Goal: Task Accomplishment & Management: Manage account settings

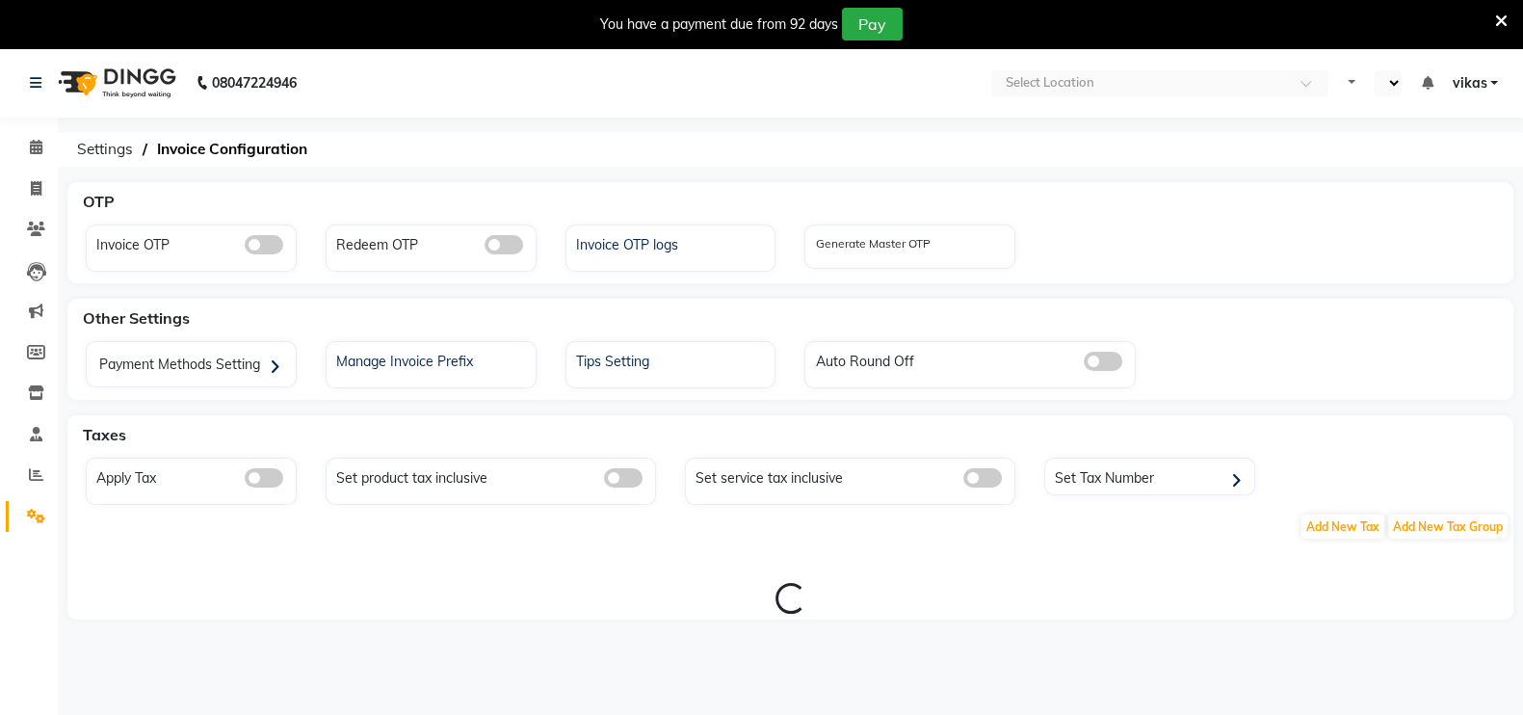
select select "en"
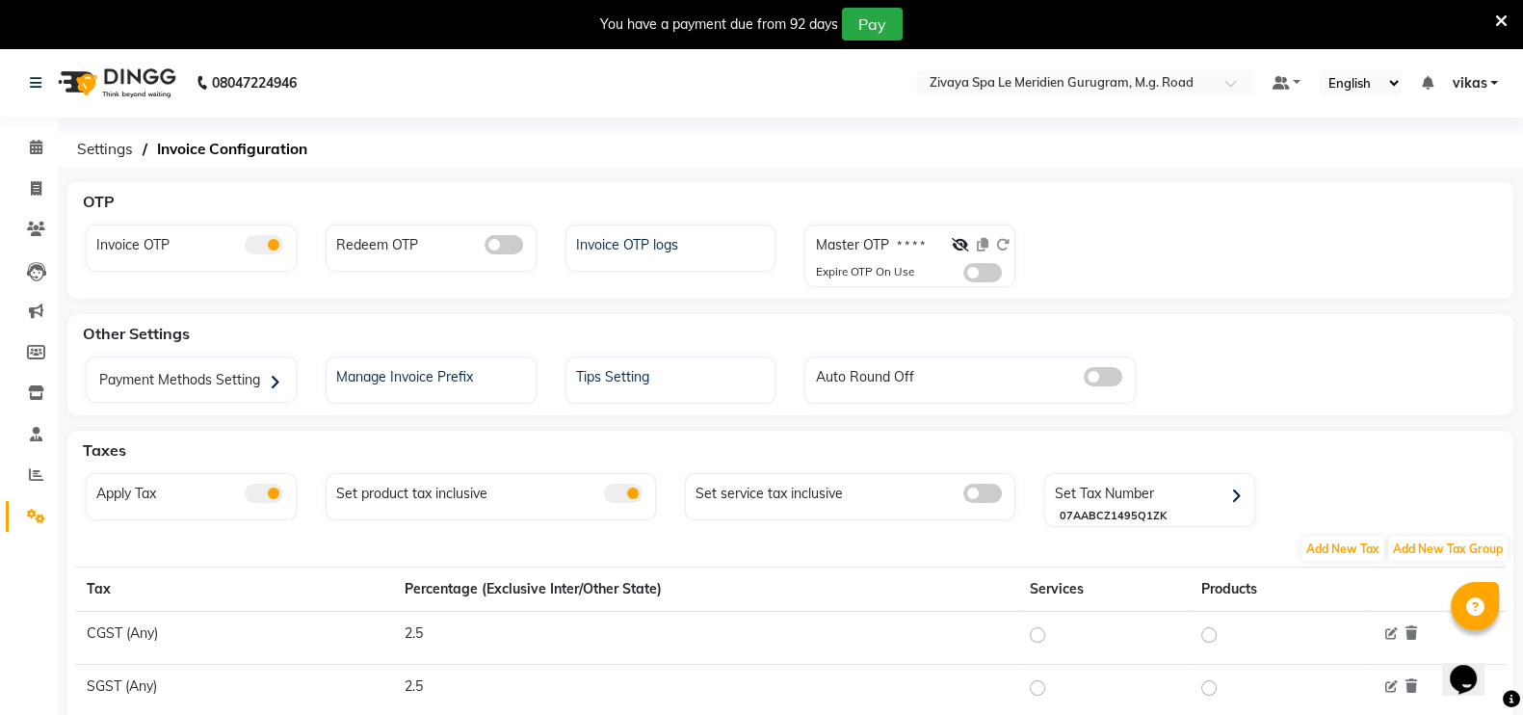
click at [972, 276] on span at bounding box center [982, 272] width 39 height 19
click at [963, 276] on input "checkbox" at bounding box center [963, 276] width 0 height 0
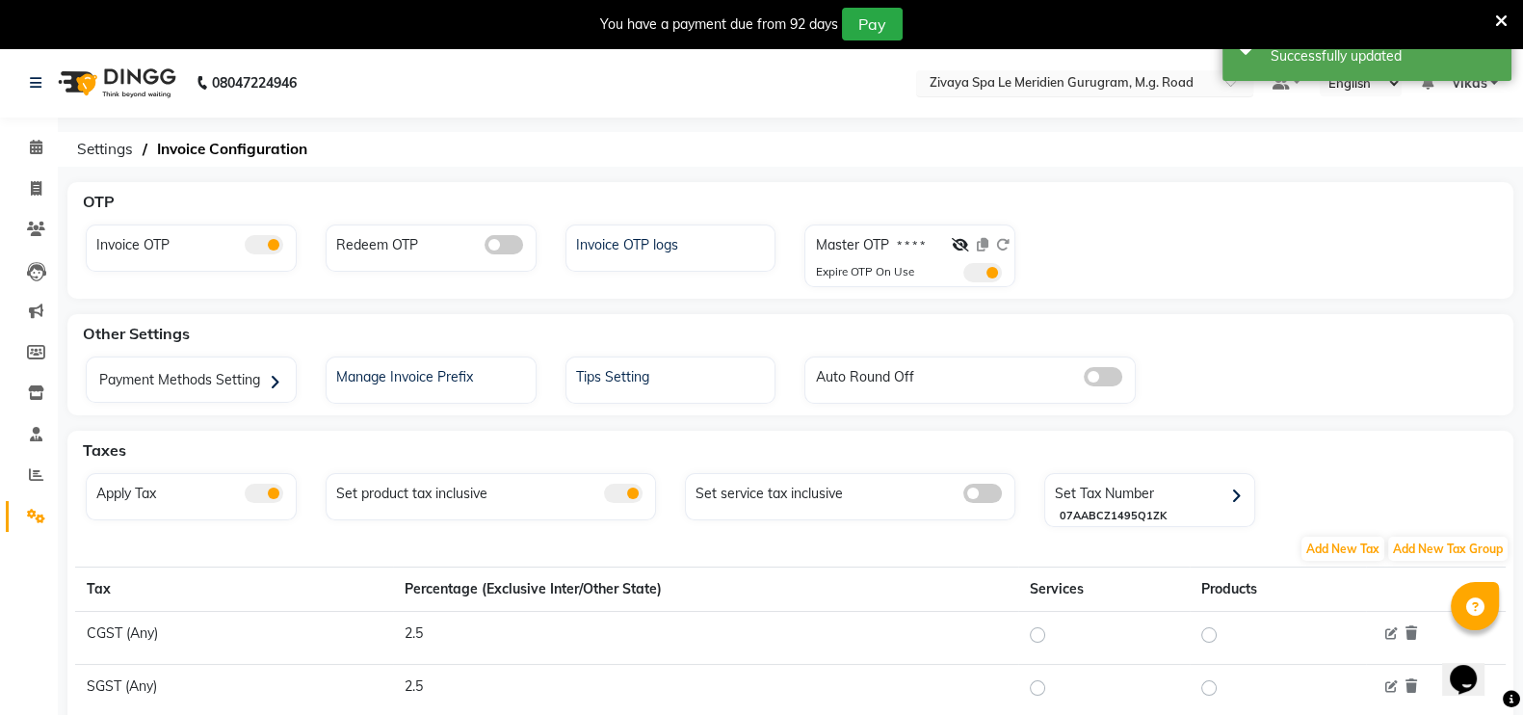
click at [968, 81] on input "text" at bounding box center [1065, 84] width 279 height 19
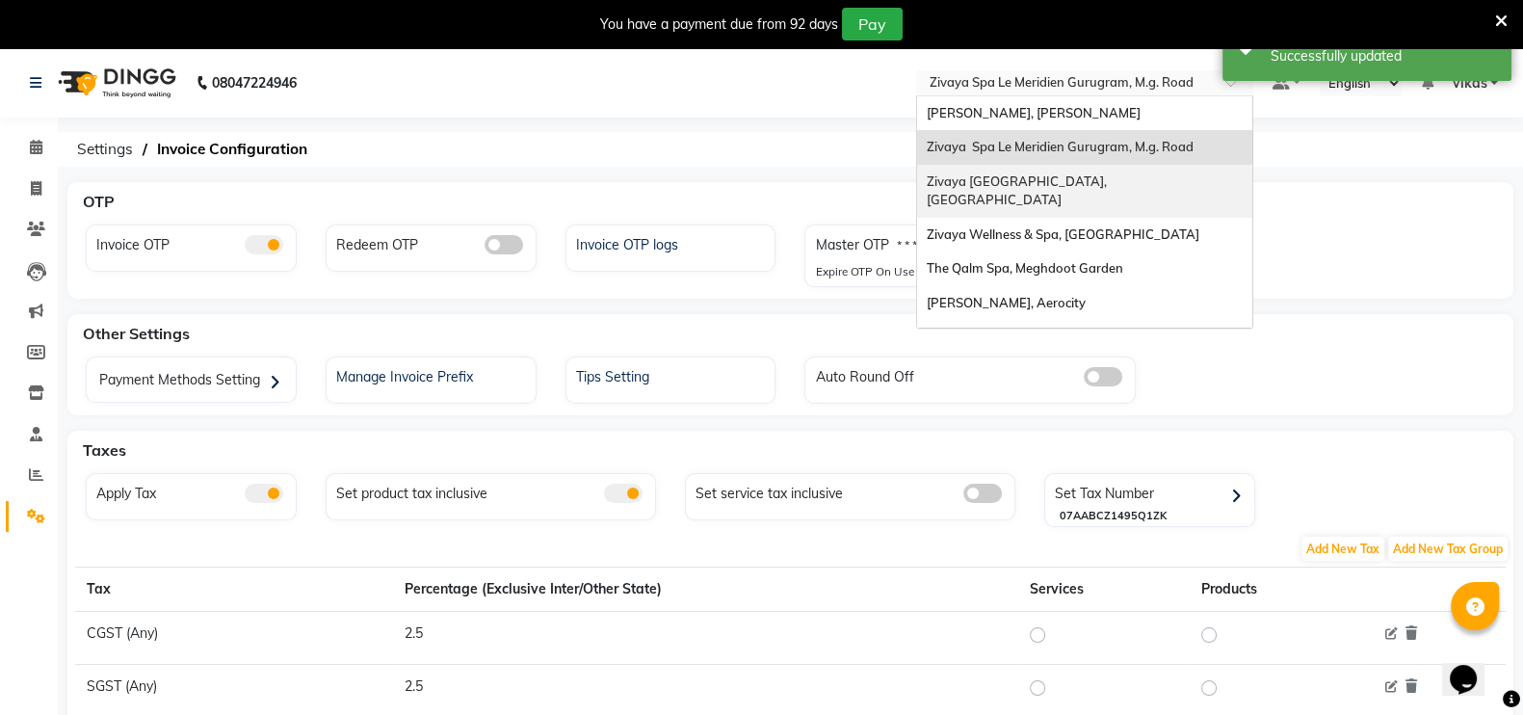
click at [984, 180] on span "Zivaya Central Mall Indore, Indore" at bounding box center [1020, 190] width 186 height 35
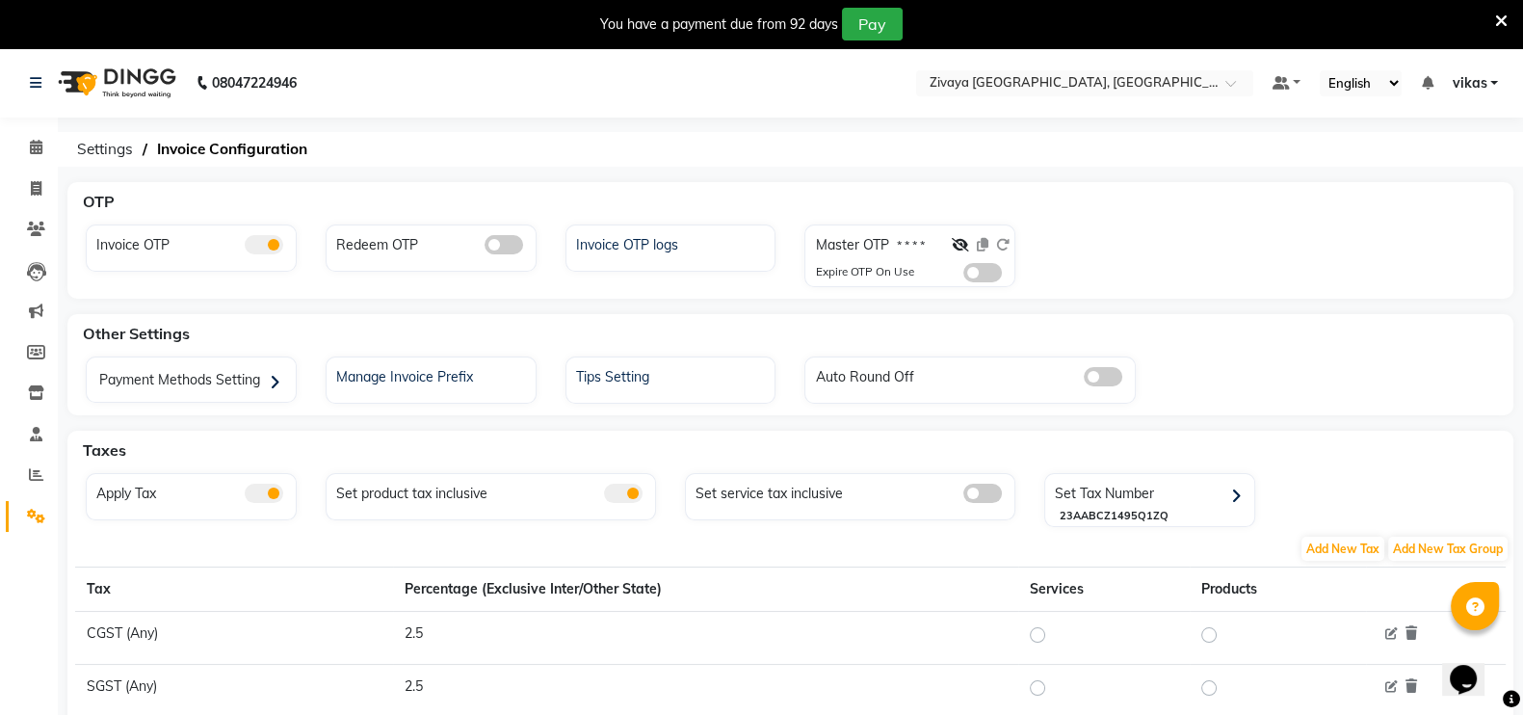
click at [974, 274] on span at bounding box center [982, 272] width 39 height 19
click at [963, 276] on input "checkbox" at bounding box center [963, 276] width 0 height 0
click at [660, 245] on div "Invoice OTP logs" at bounding box center [673, 242] width 204 height 25
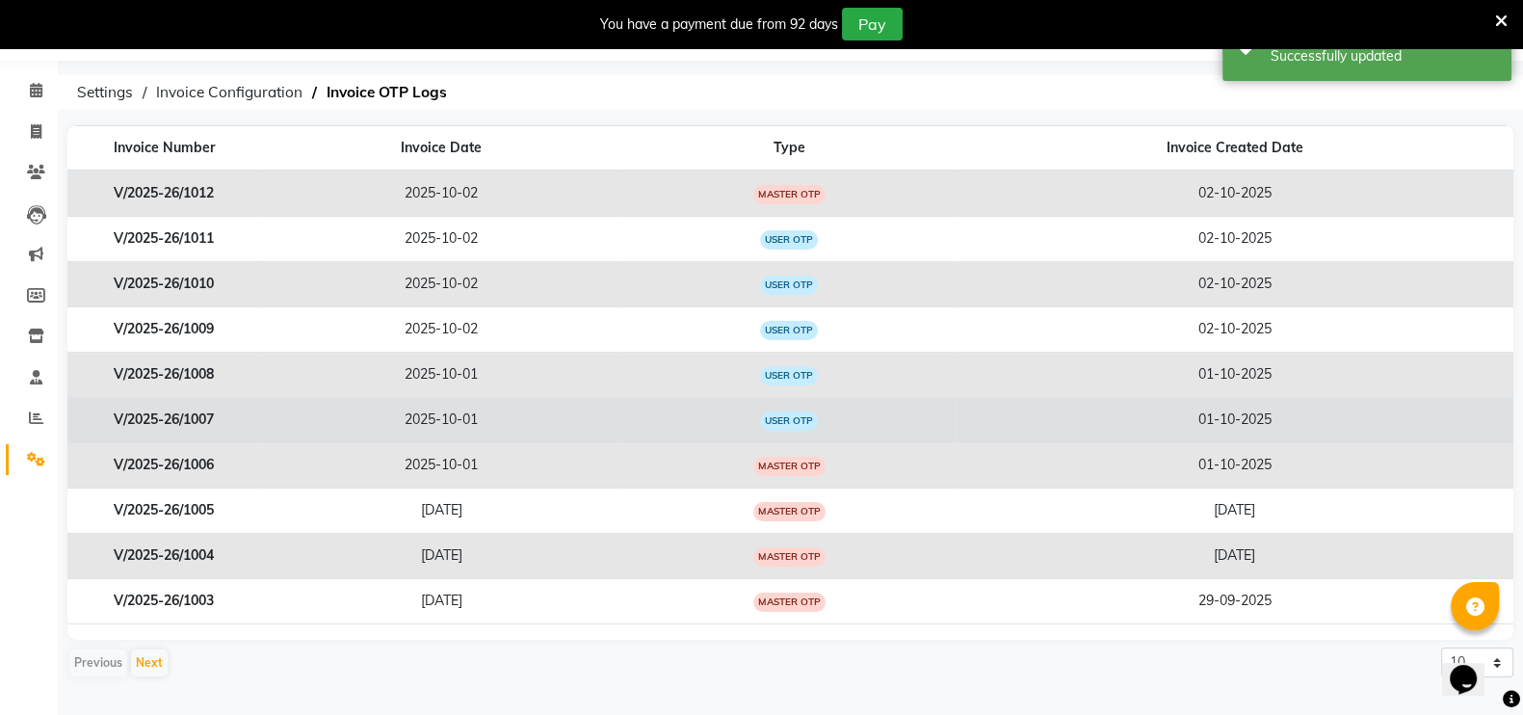
scroll to position [59, 0]
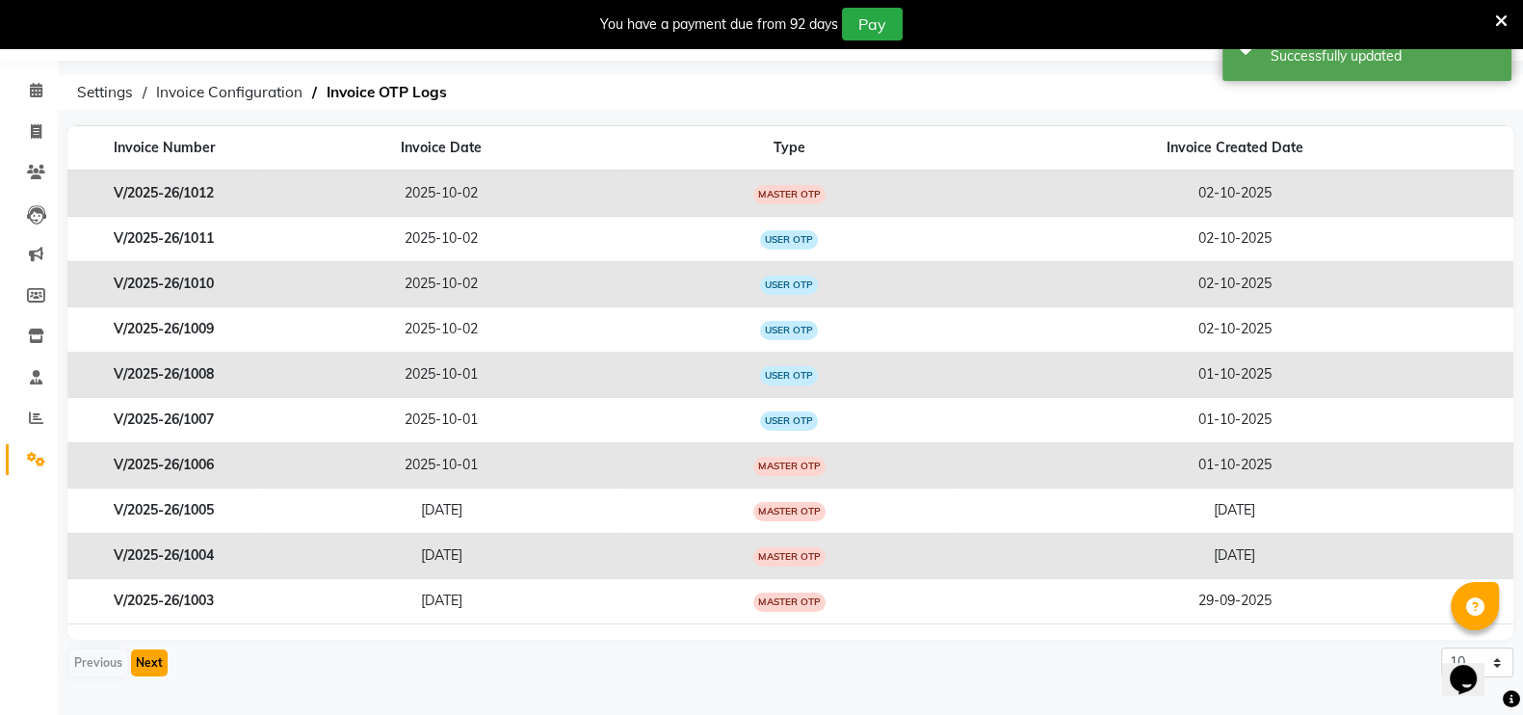
click at [153, 663] on button "Next" at bounding box center [149, 662] width 37 height 27
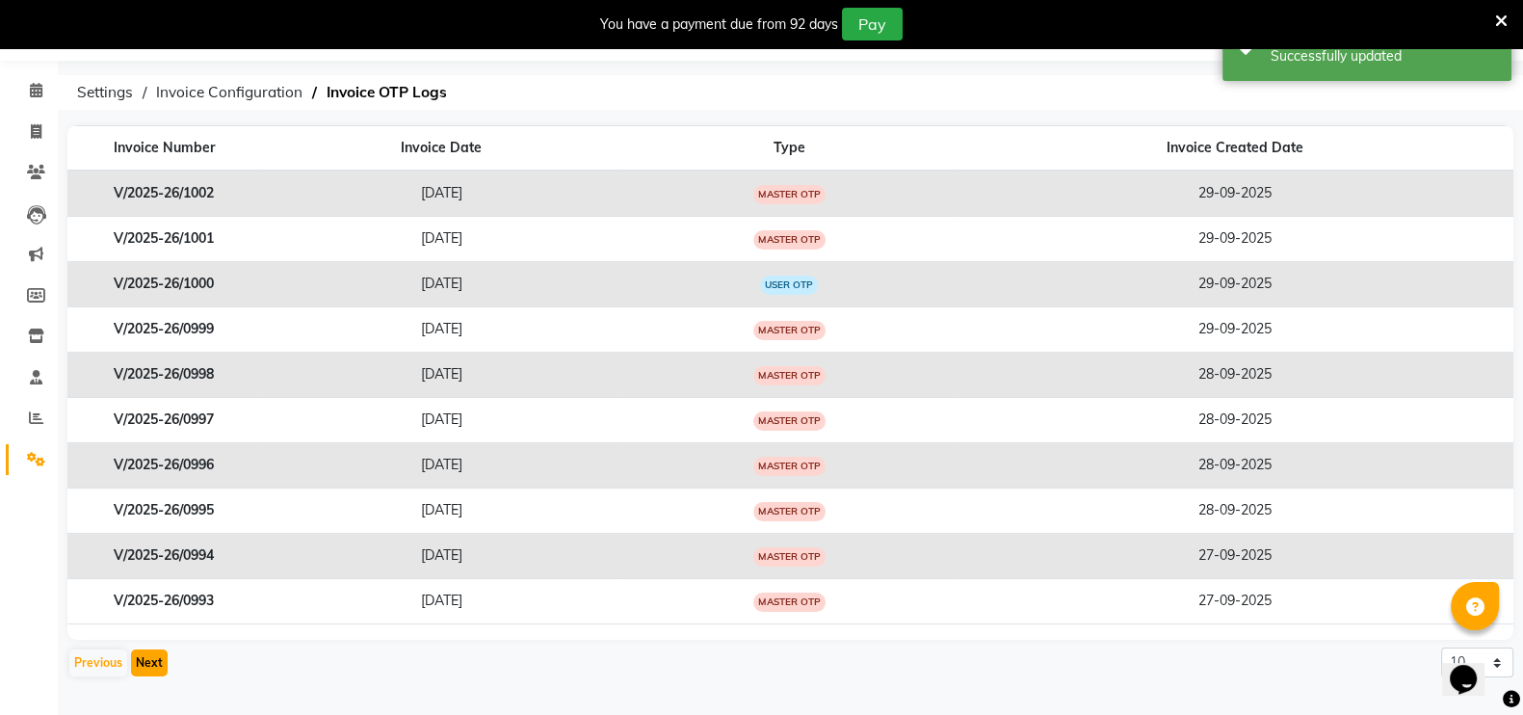
click at [153, 663] on button "Next" at bounding box center [149, 662] width 37 height 27
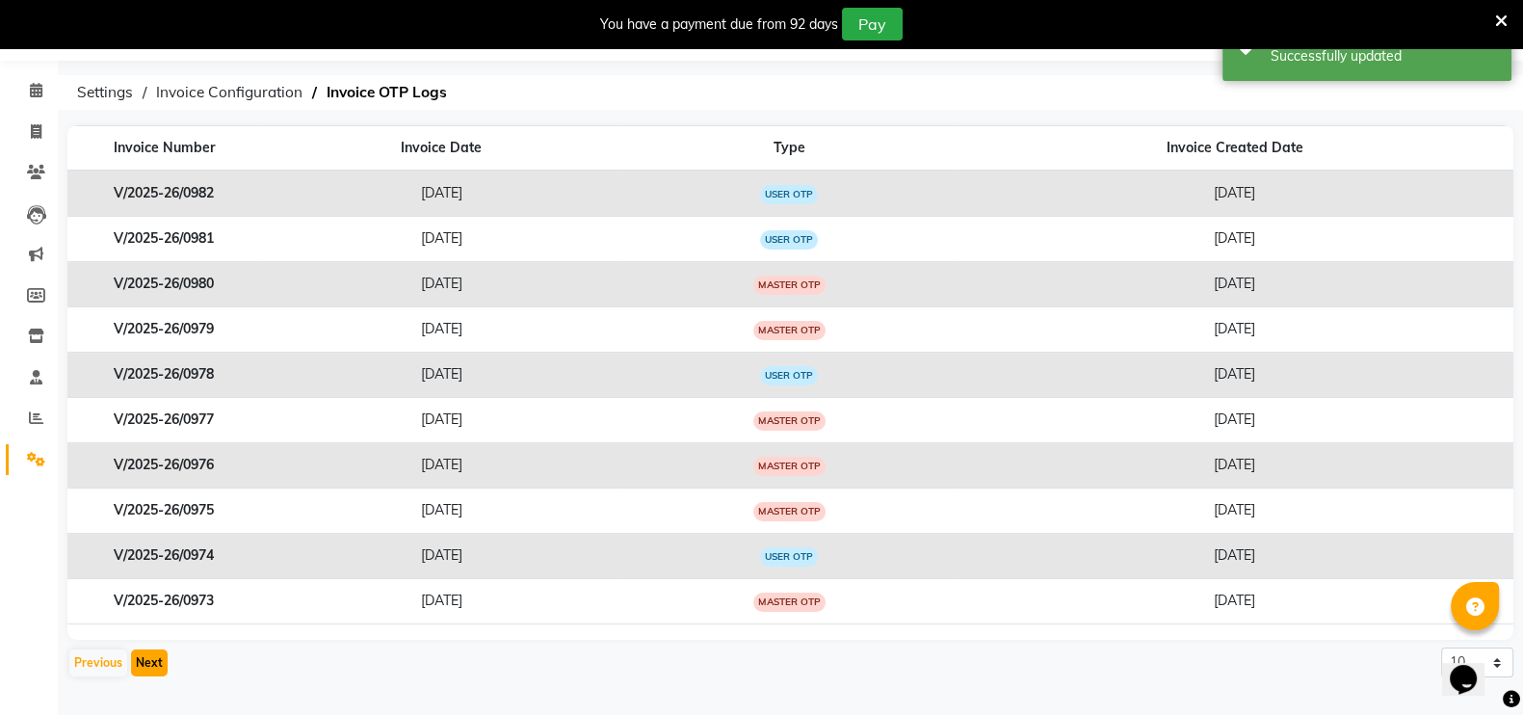
click at [153, 663] on button "Next" at bounding box center [149, 662] width 37 height 27
click at [107, 681] on main "Invoice Number Invoice Date Type Invoice Created Date V/2025-26/0972 2025-09-23…" at bounding box center [790, 420] width 1465 height 590
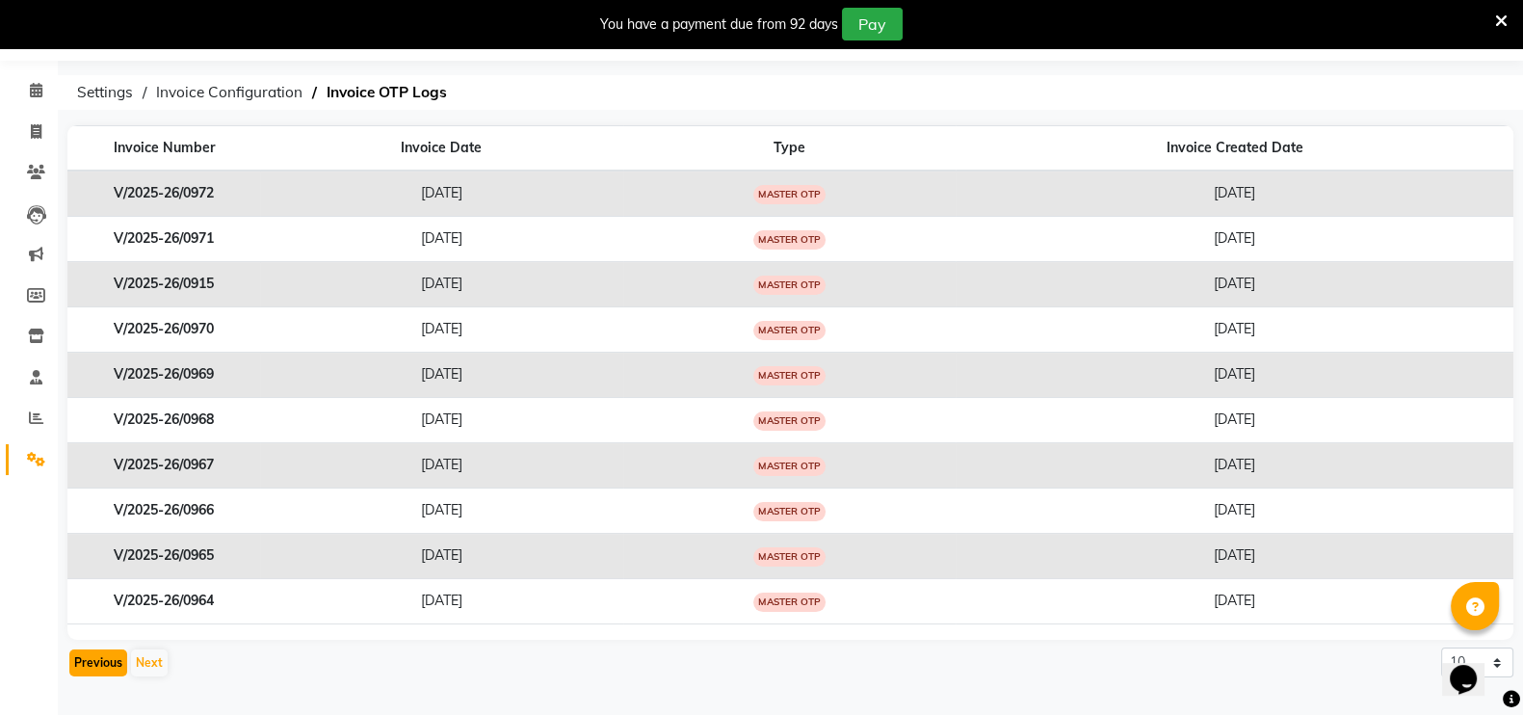
click at [97, 660] on button "Previous" at bounding box center [98, 662] width 58 height 27
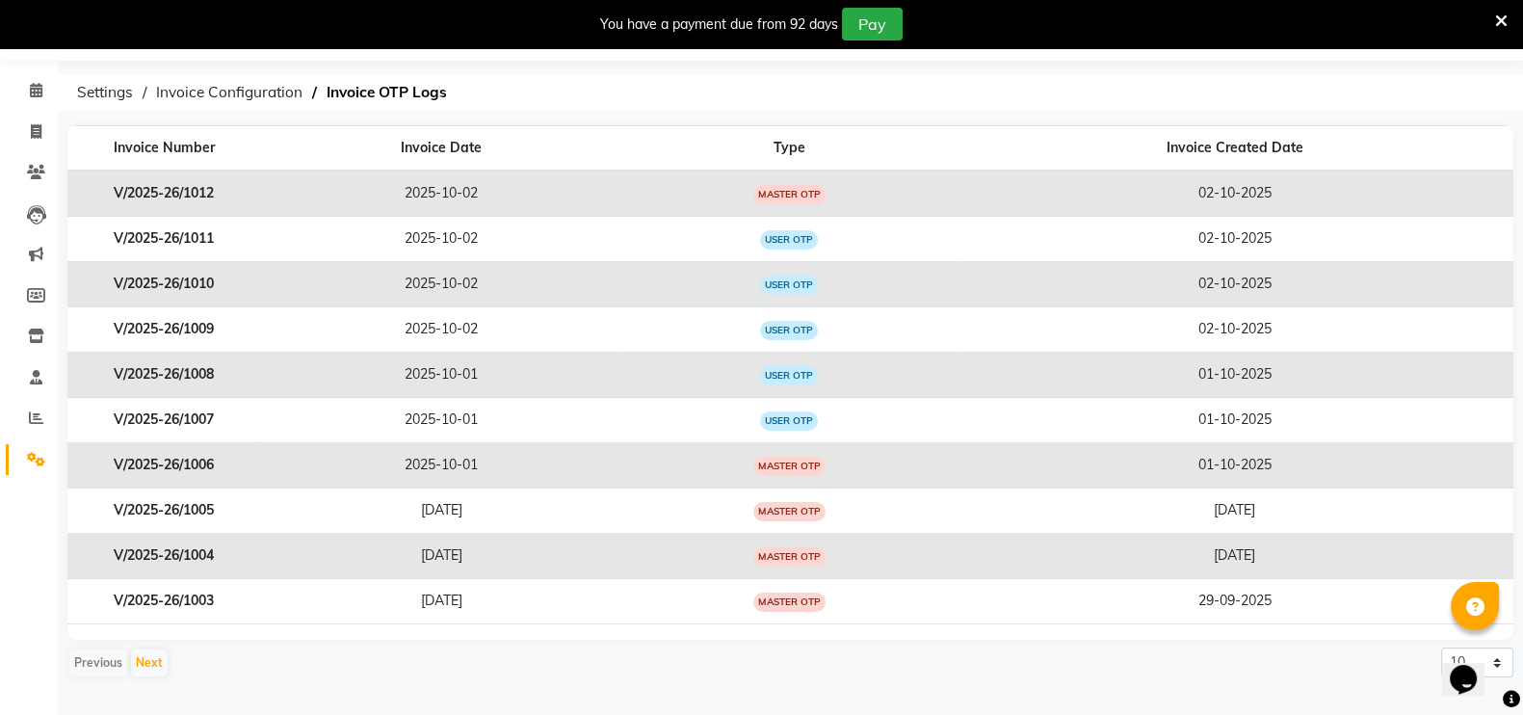
click at [97, 660] on div "Previous Next" at bounding box center [118, 662] width 102 height 31
click at [41, 84] on icon at bounding box center [36, 90] width 13 height 14
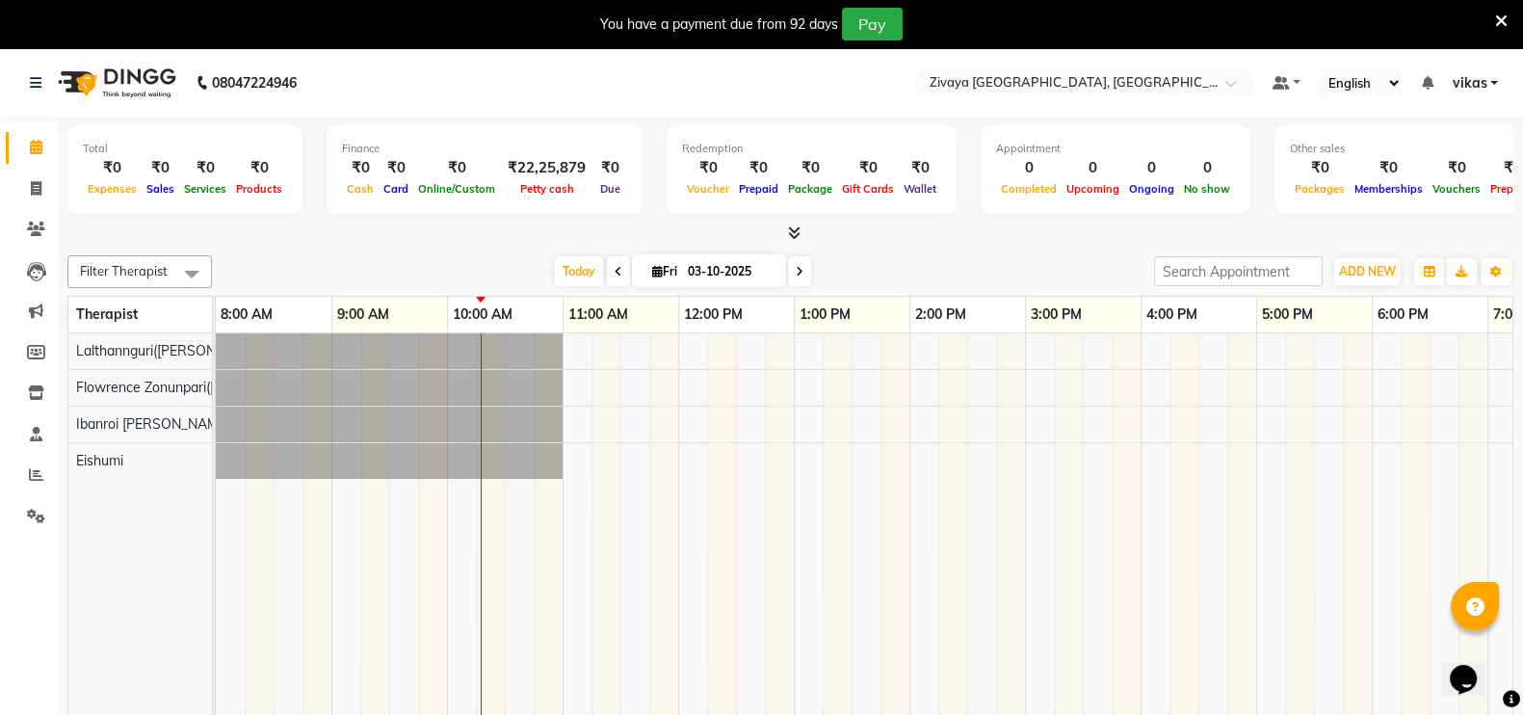
click at [1051, 68] on nav "08047224946 Select Location × Zivaya Central Mall Indore, Indore Default Panel …" at bounding box center [761, 82] width 1523 height 69
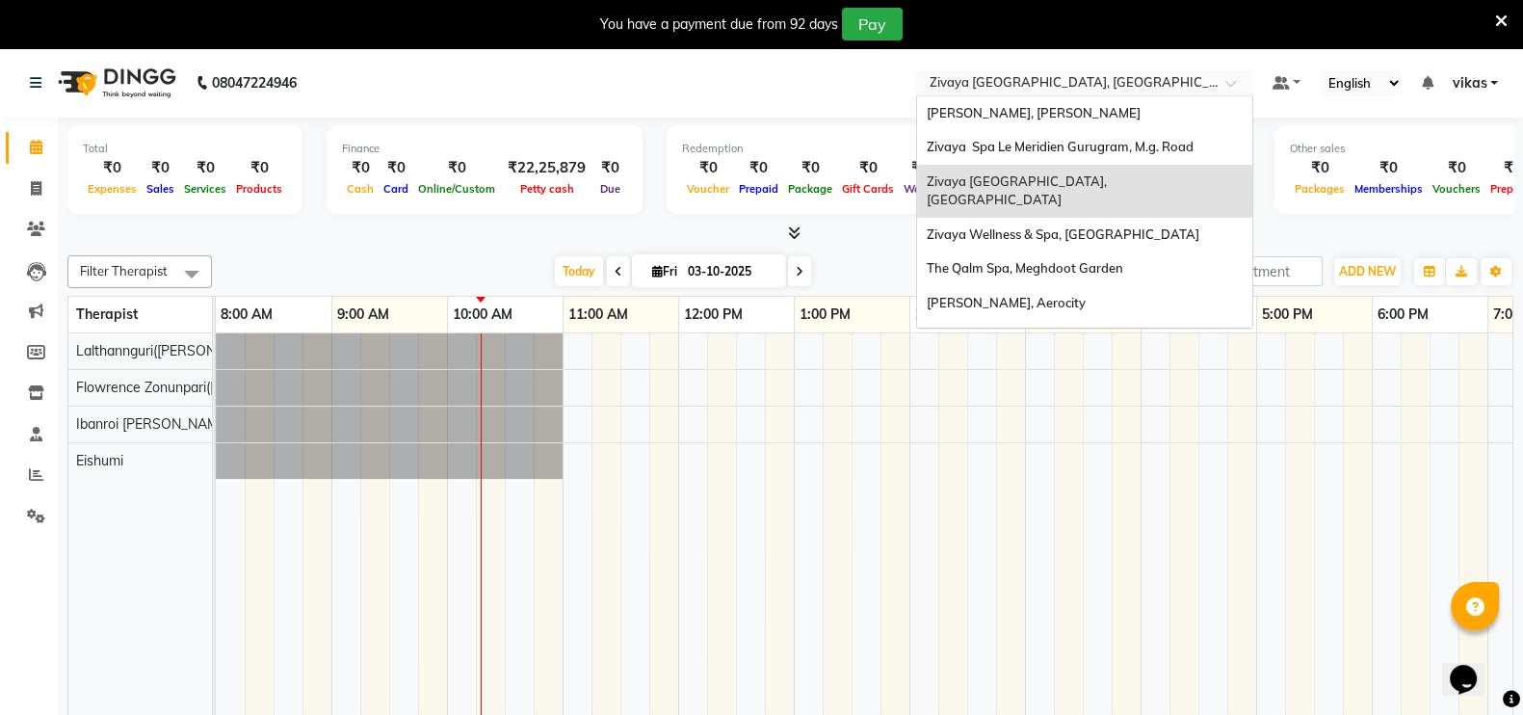
click at [1047, 75] on input "text" at bounding box center [1065, 84] width 279 height 19
click at [997, 226] on span "Zivaya Wellness & Spa, [GEOGRAPHIC_DATA]" at bounding box center [1063, 233] width 273 height 15
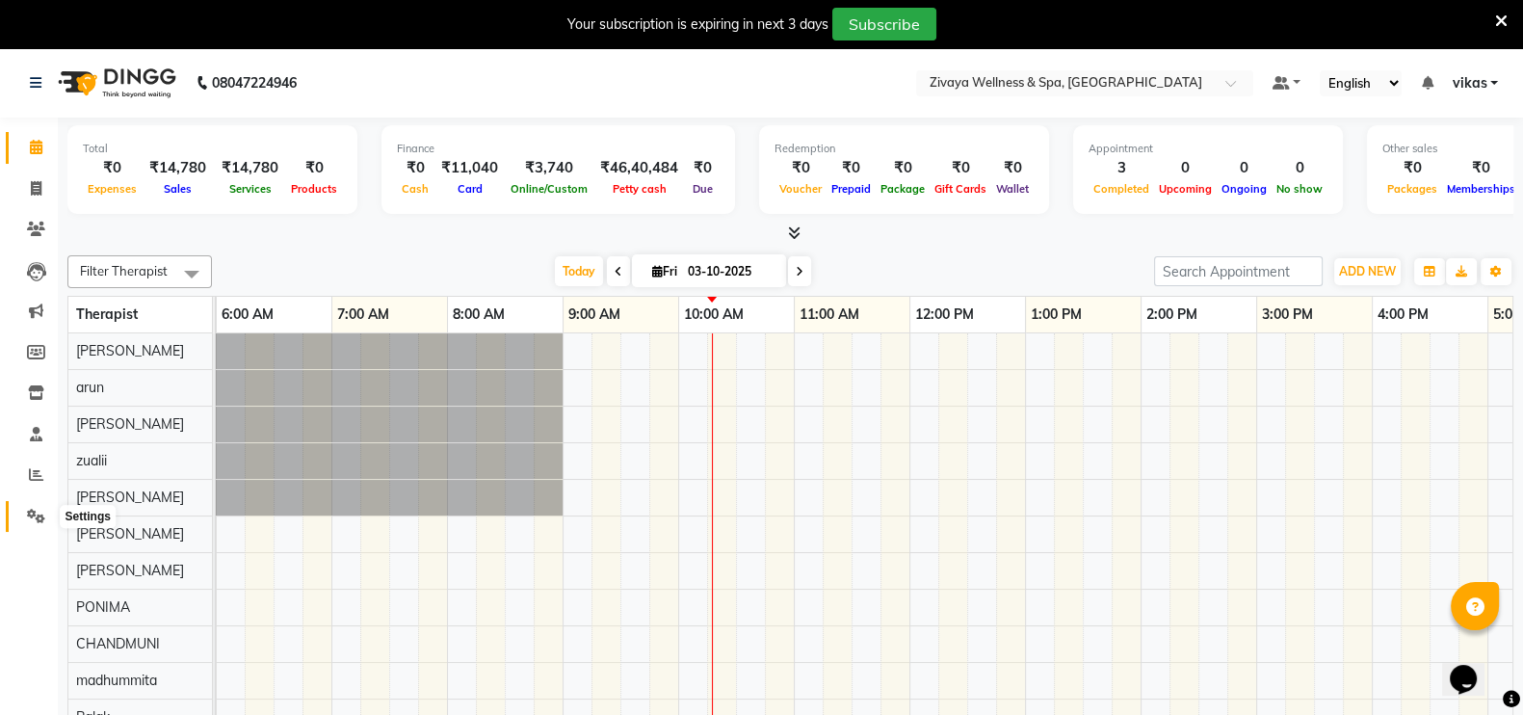
click at [24, 514] on span at bounding box center [36, 517] width 34 height 22
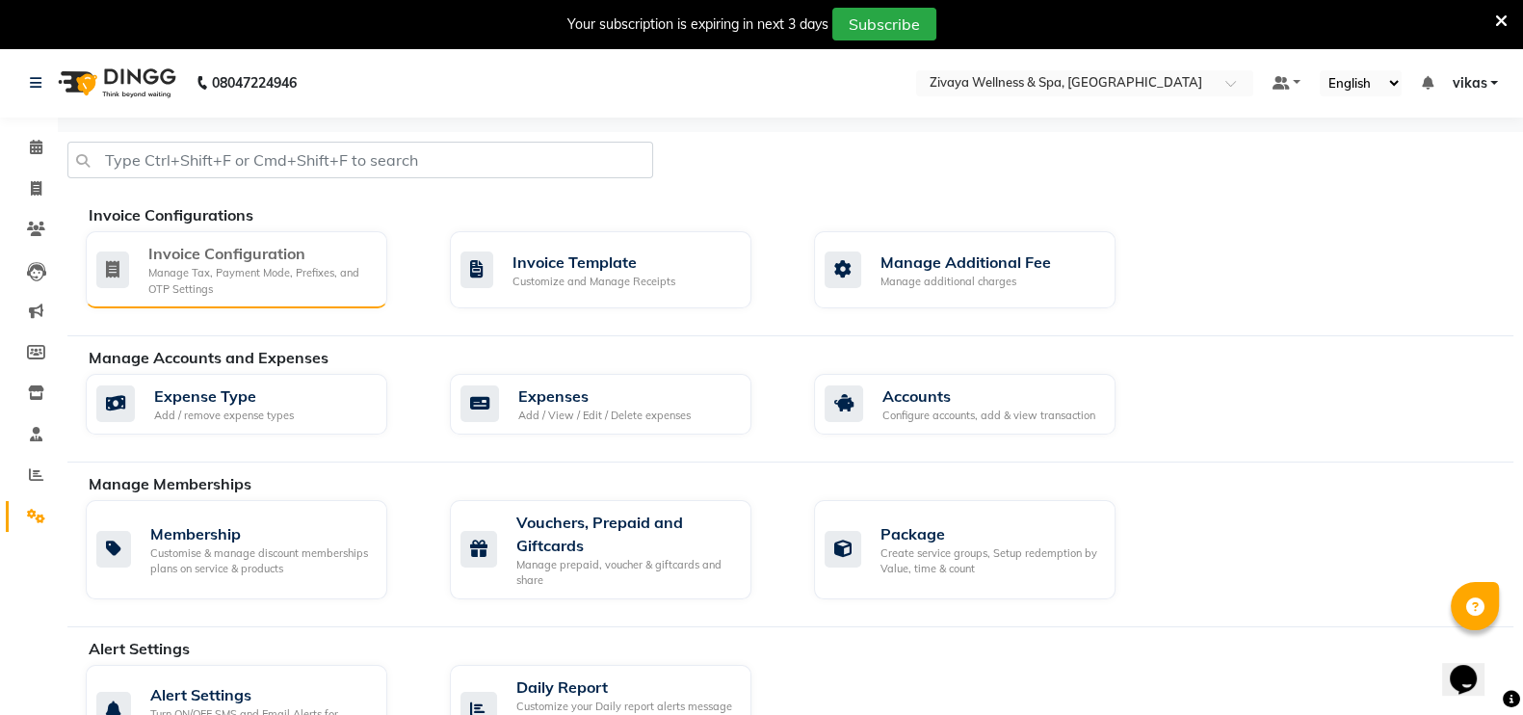
click at [153, 286] on div "Manage Tax, Payment Mode, Prefixes, and OTP Settings" at bounding box center [260, 281] width 224 height 32
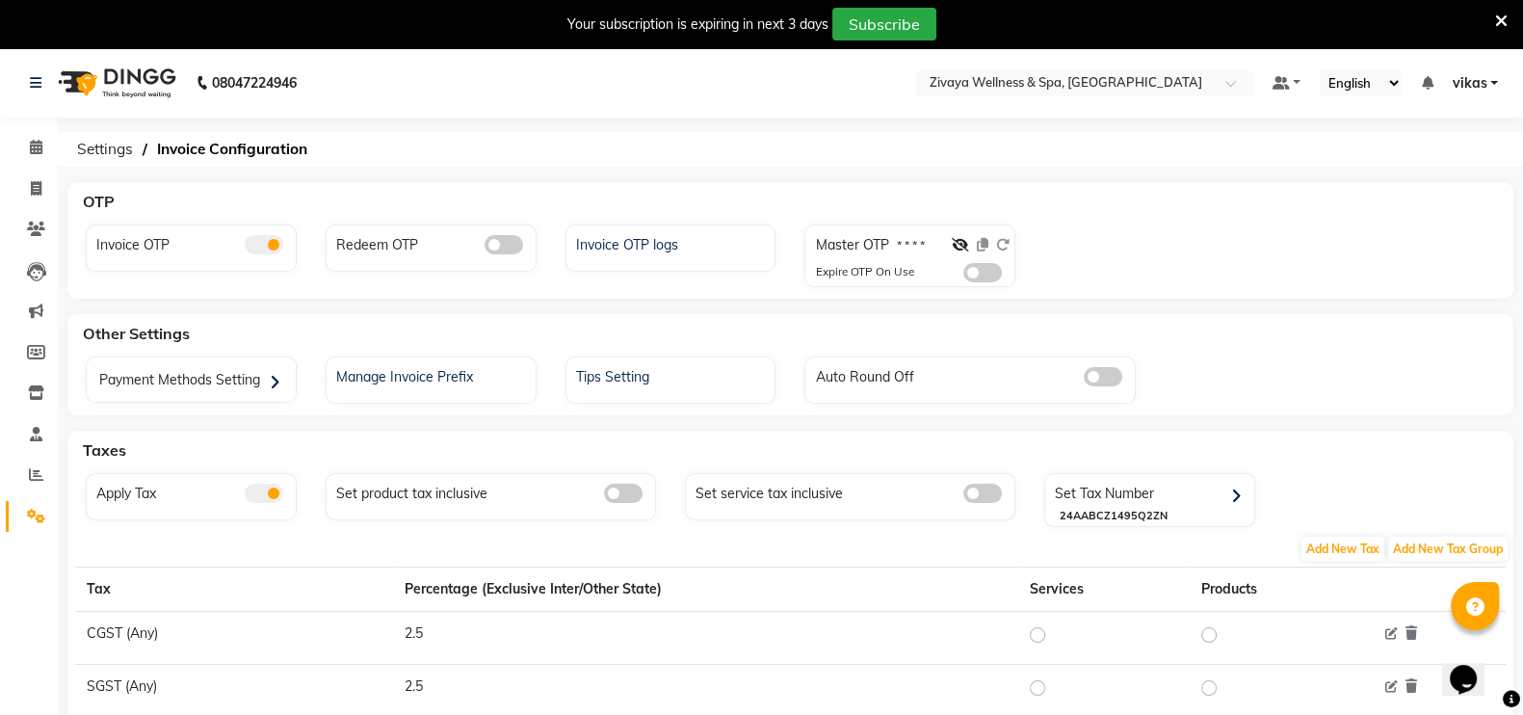
click at [973, 267] on span at bounding box center [982, 272] width 39 height 19
click at [963, 276] on input "checkbox" at bounding box center [963, 276] width 0 height 0
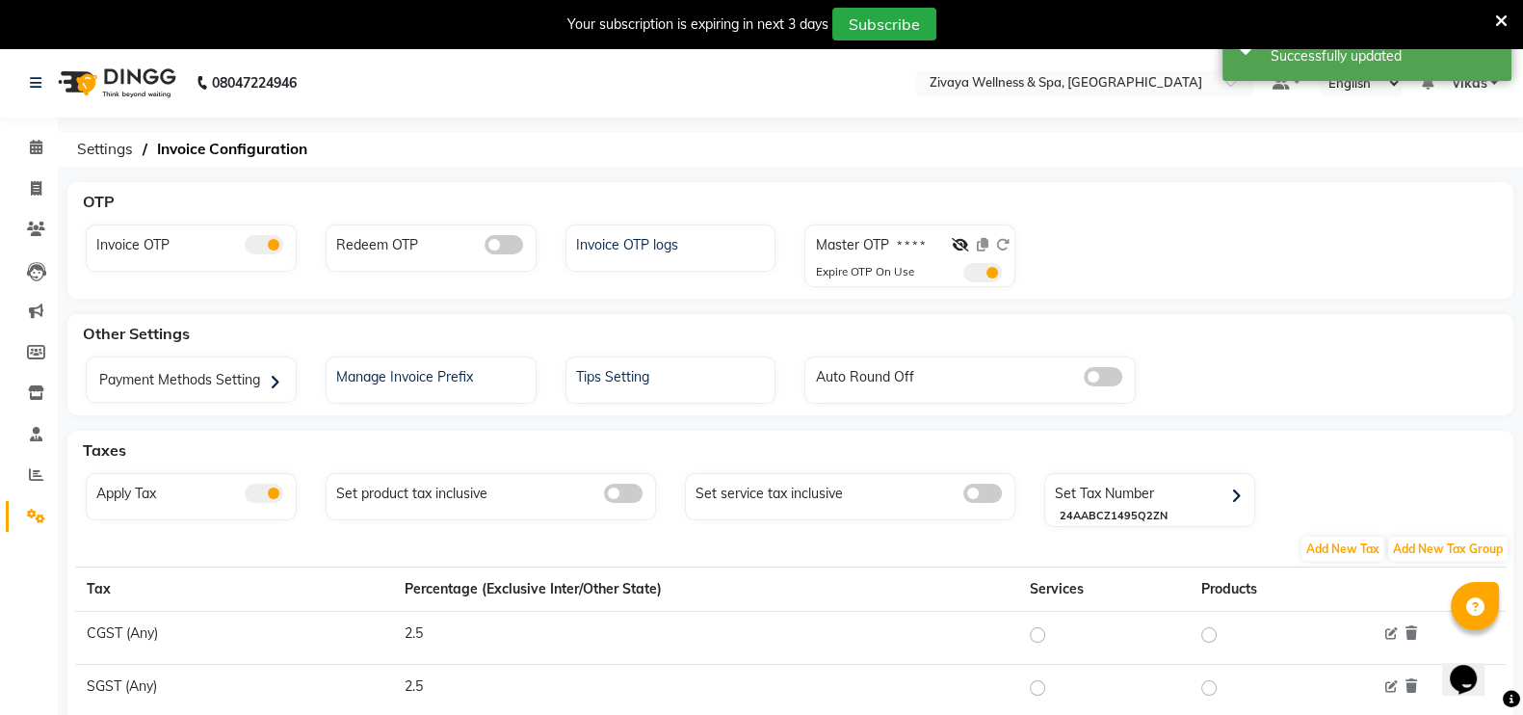
click at [997, 95] on nav "08047224946 Select Location × Zivaya Wellness & Spa, Ahmedabad Airport Default …" at bounding box center [761, 82] width 1523 height 69
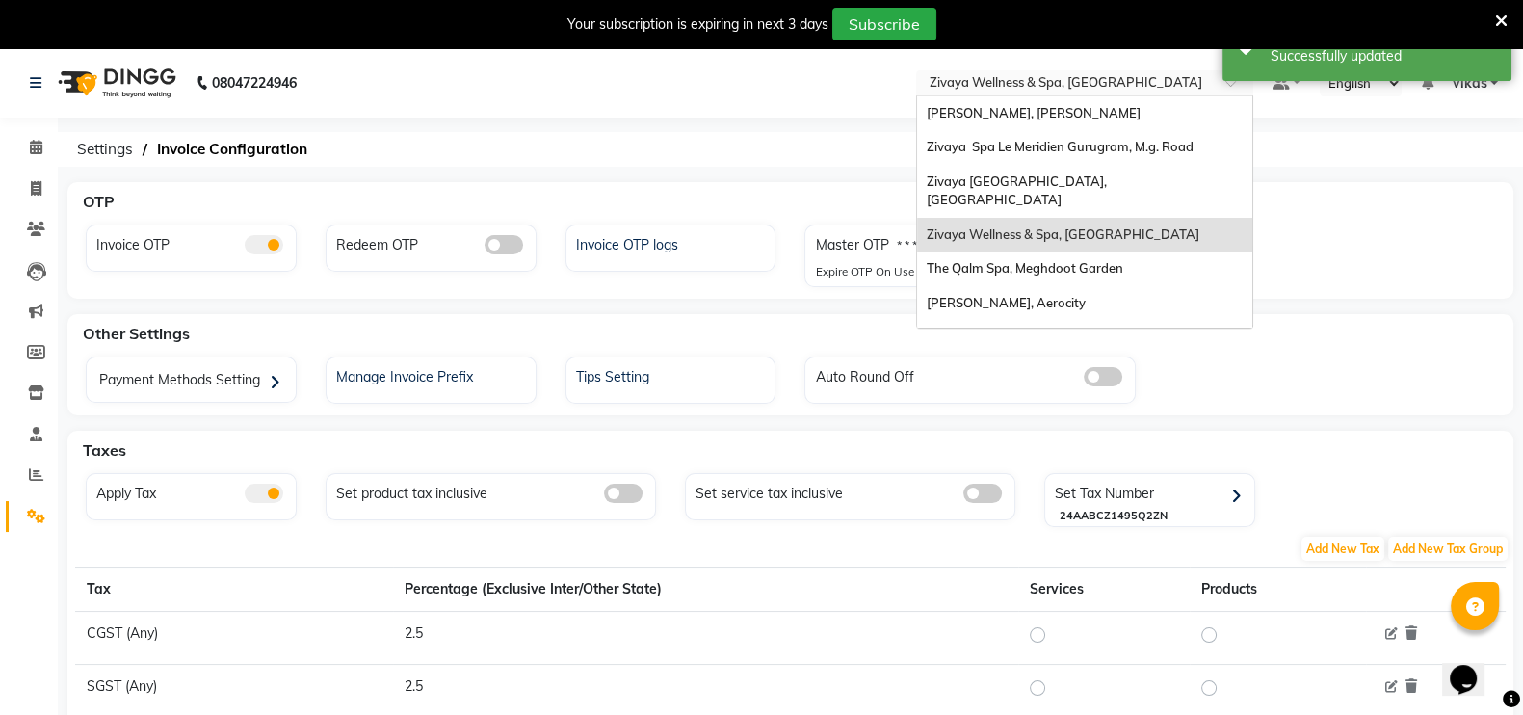
click at [997, 75] on input "text" at bounding box center [1065, 84] width 279 height 19
click at [1008, 260] on span "The Qalm Spa, Meghdoot Garden" at bounding box center [1025, 267] width 197 height 15
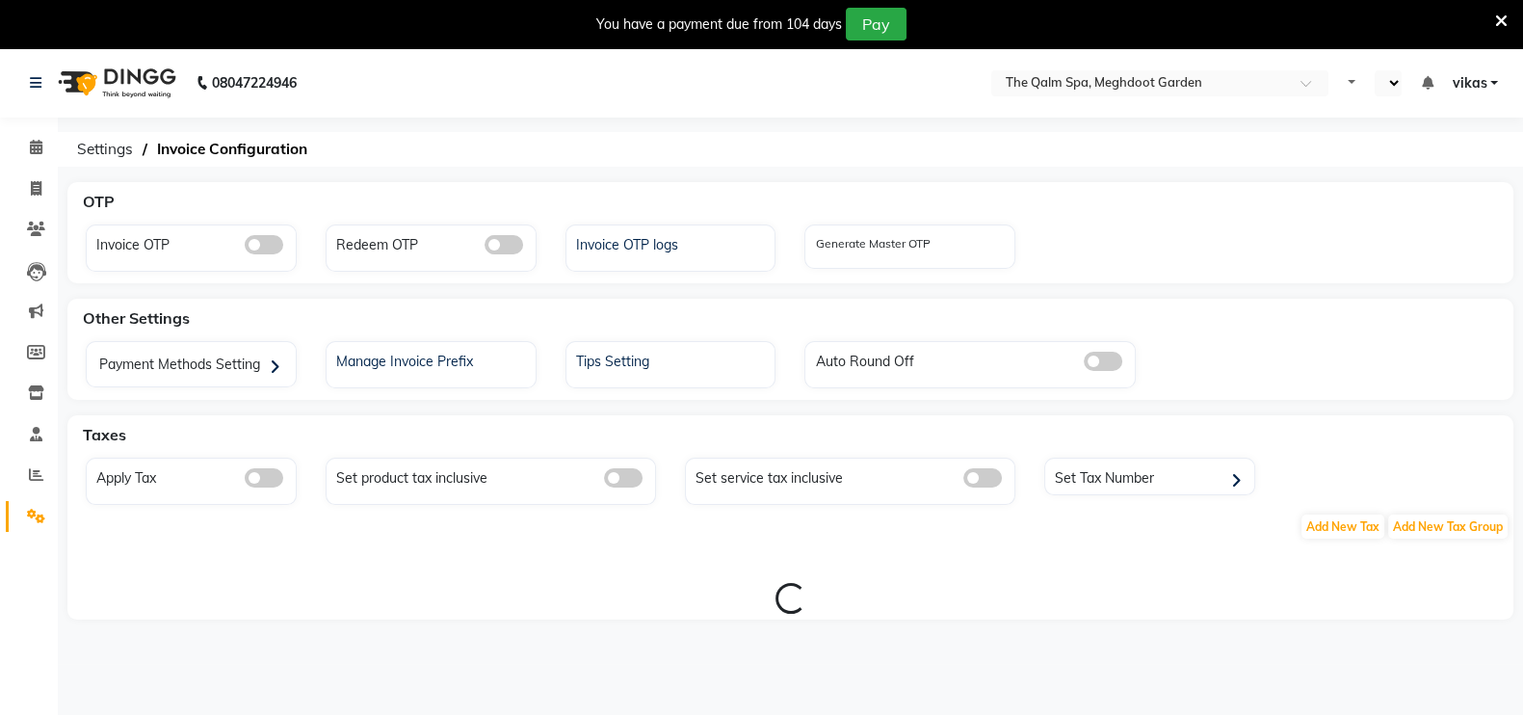
select select "en"
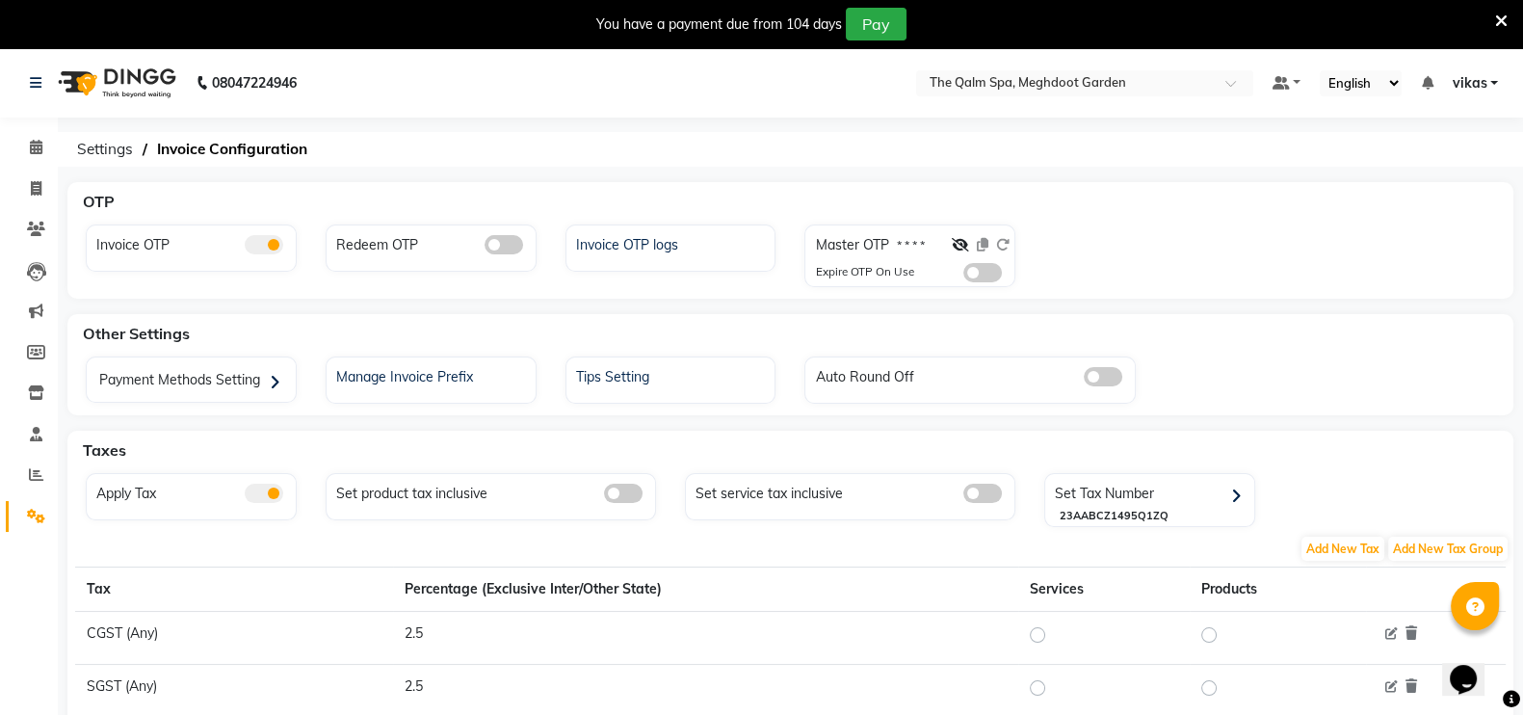
click at [982, 277] on span at bounding box center [982, 272] width 39 height 19
click at [963, 276] on input "checkbox" at bounding box center [963, 276] width 0 height 0
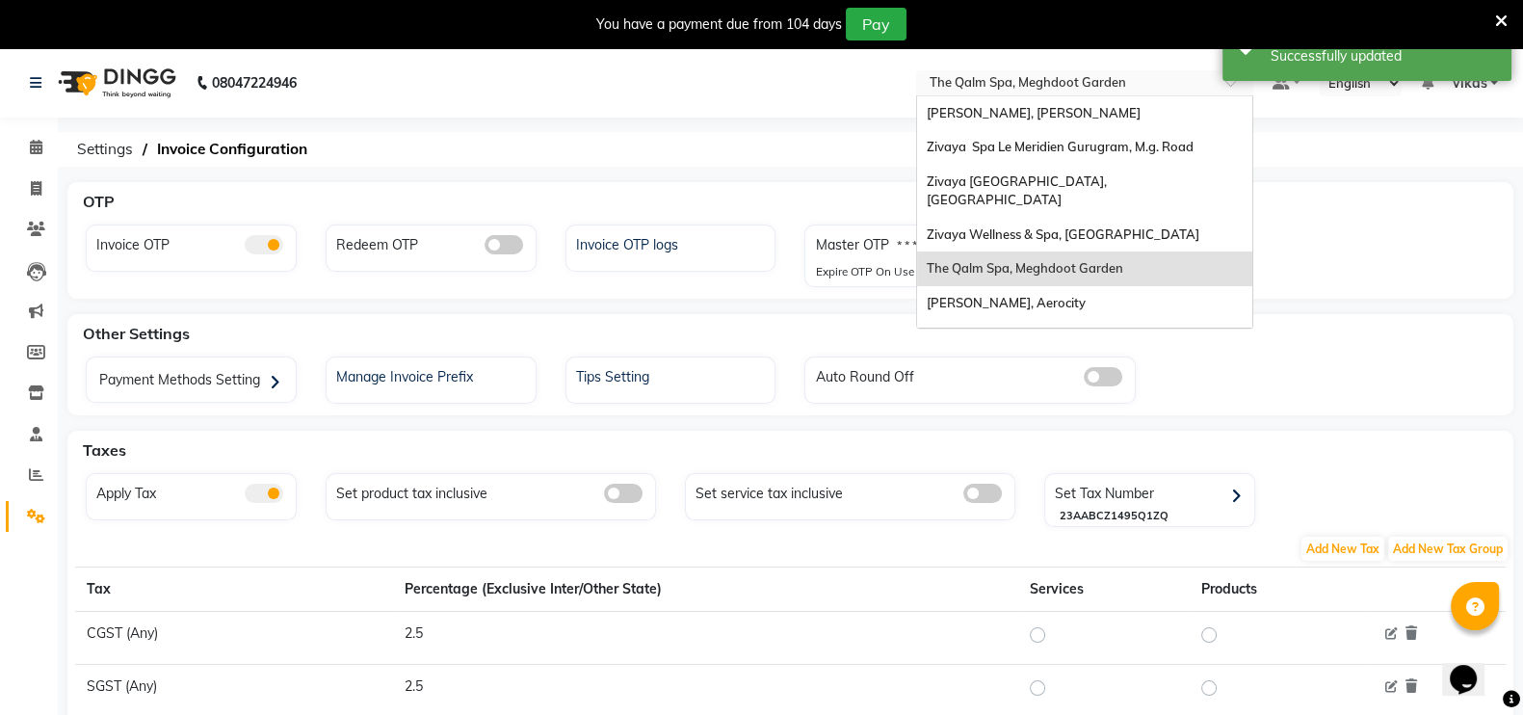
click at [983, 73] on div "× The Qalm Spa, Meghdoot Garden" at bounding box center [1028, 82] width 197 height 19
click at [1013, 295] on span "[PERSON_NAME], Aerocity" at bounding box center [1006, 302] width 159 height 15
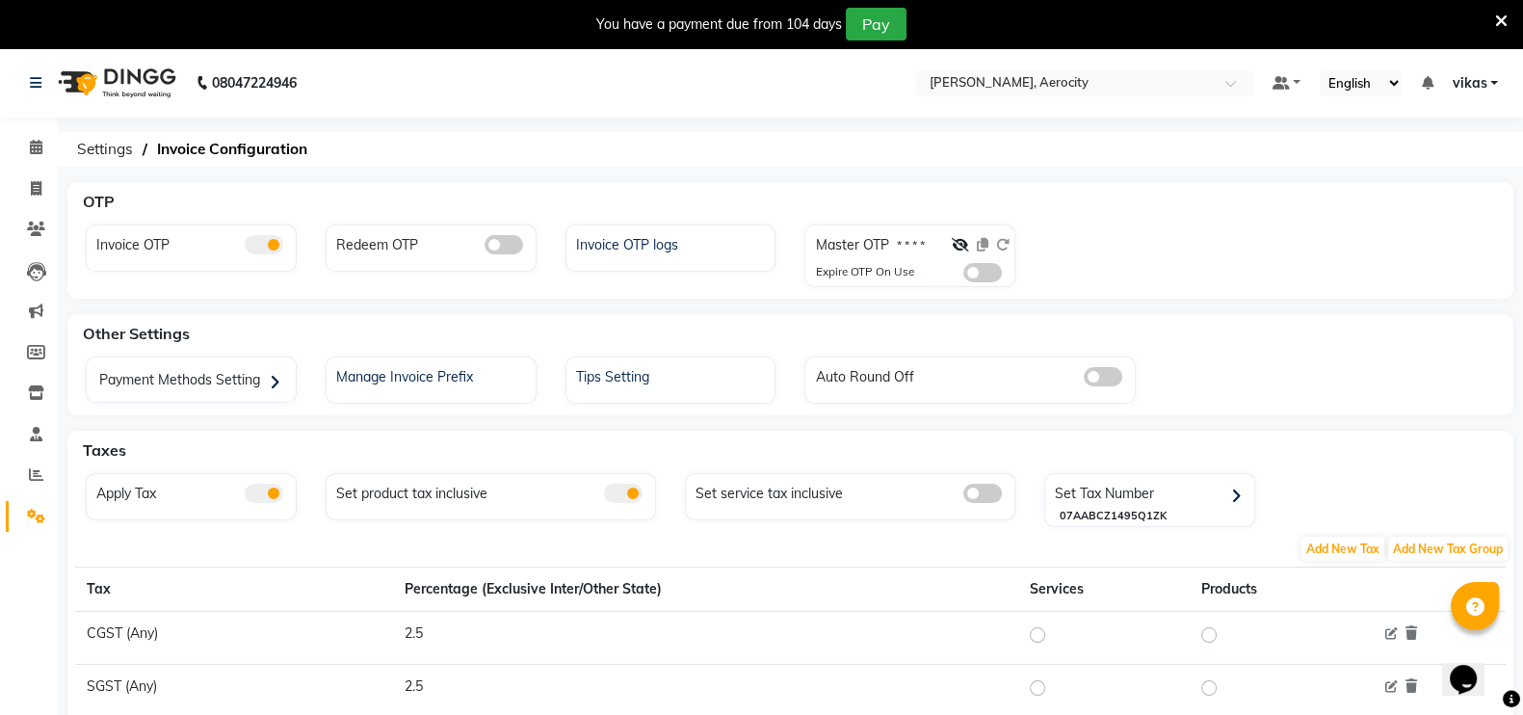
click at [969, 274] on span at bounding box center [982, 272] width 39 height 19
click at [963, 276] on input "checkbox" at bounding box center [963, 276] width 0 height 0
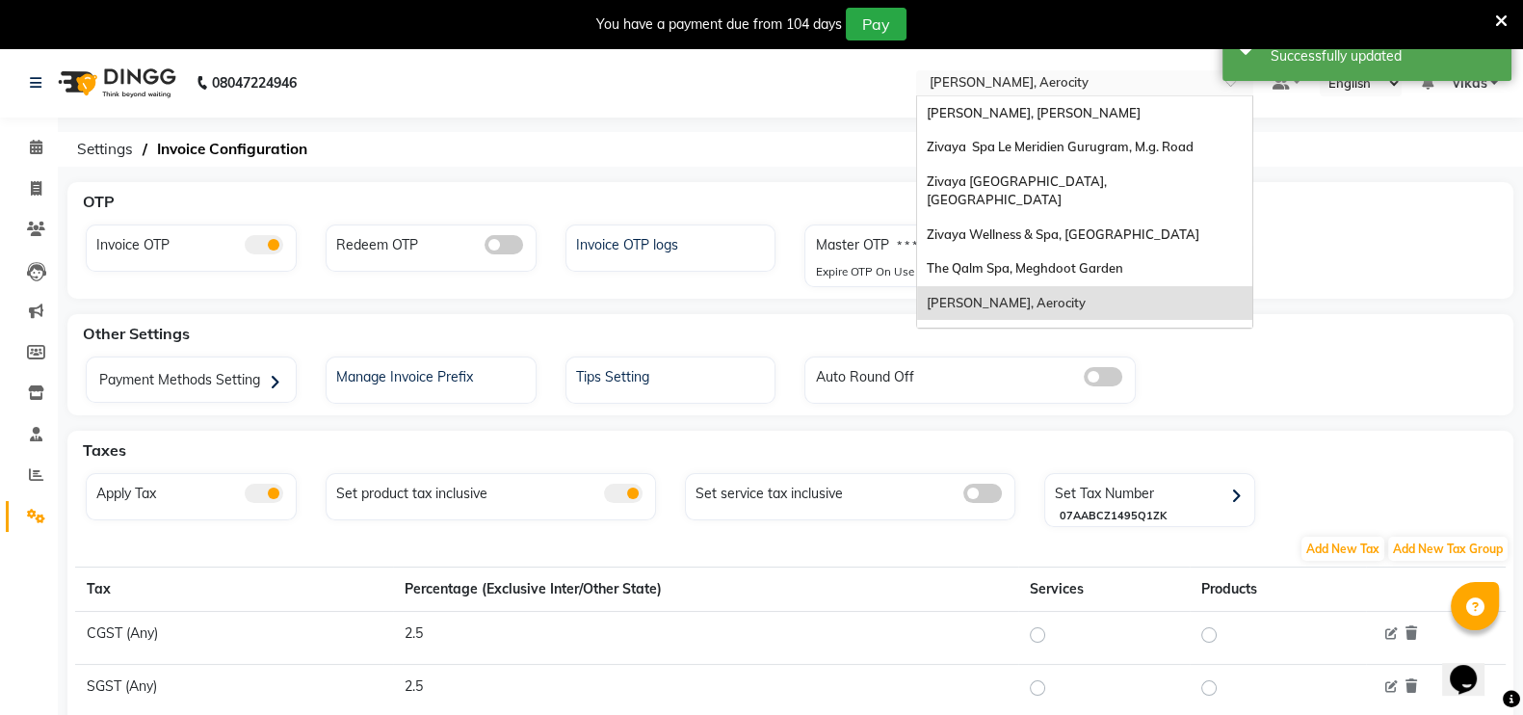
click at [968, 87] on input "text" at bounding box center [1065, 84] width 279 height 19
click at [1008, 320] on div "Zivaya Spa [GEOGRAPHIC_DATA] [GEOGRAPHIC_DATA], Asset 5a" at bounding box center [1084, 346] width 335 height 53
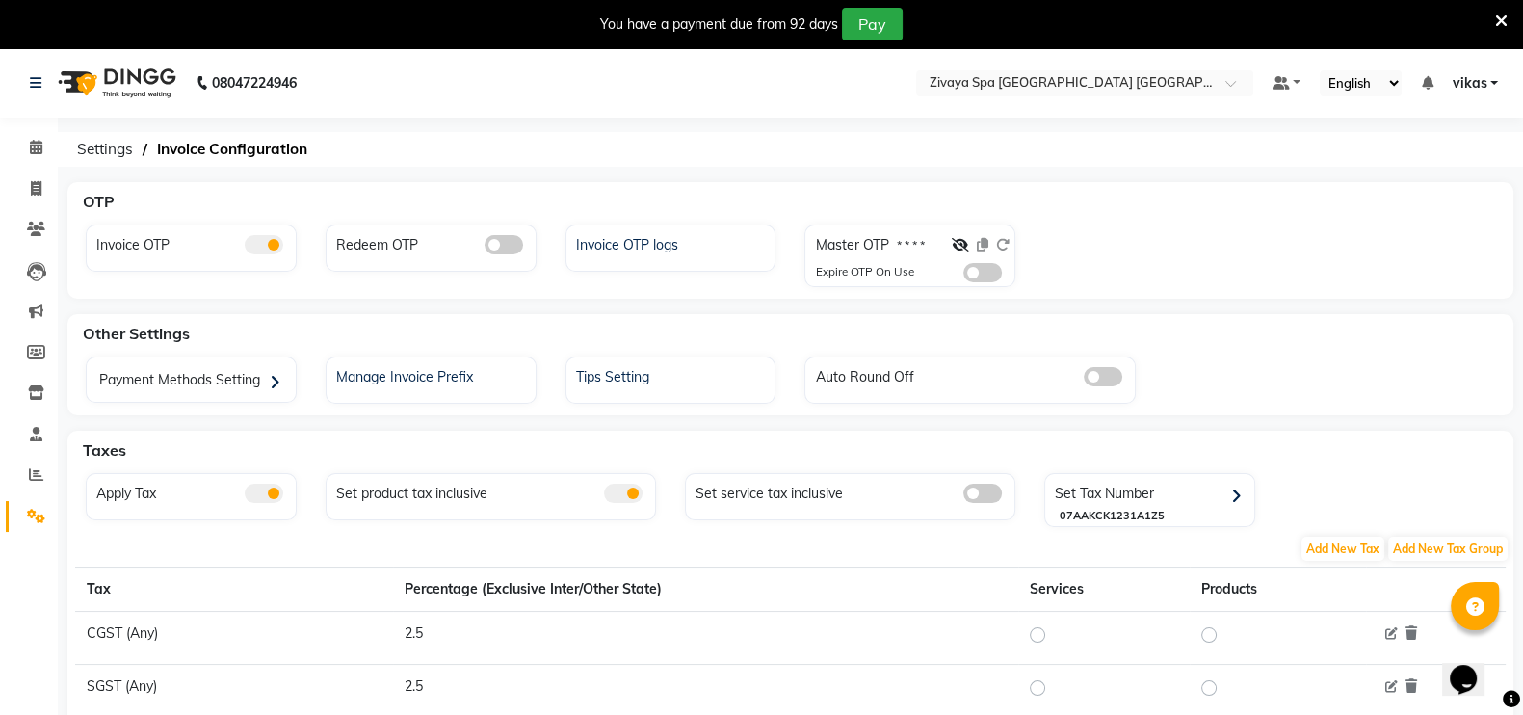
click at [968, 267] on span at bounding box center [982, 272] width 39 height 19
click at [963, 276] on input "checkbox" at bounding box center [963, 276] width 0 height 0
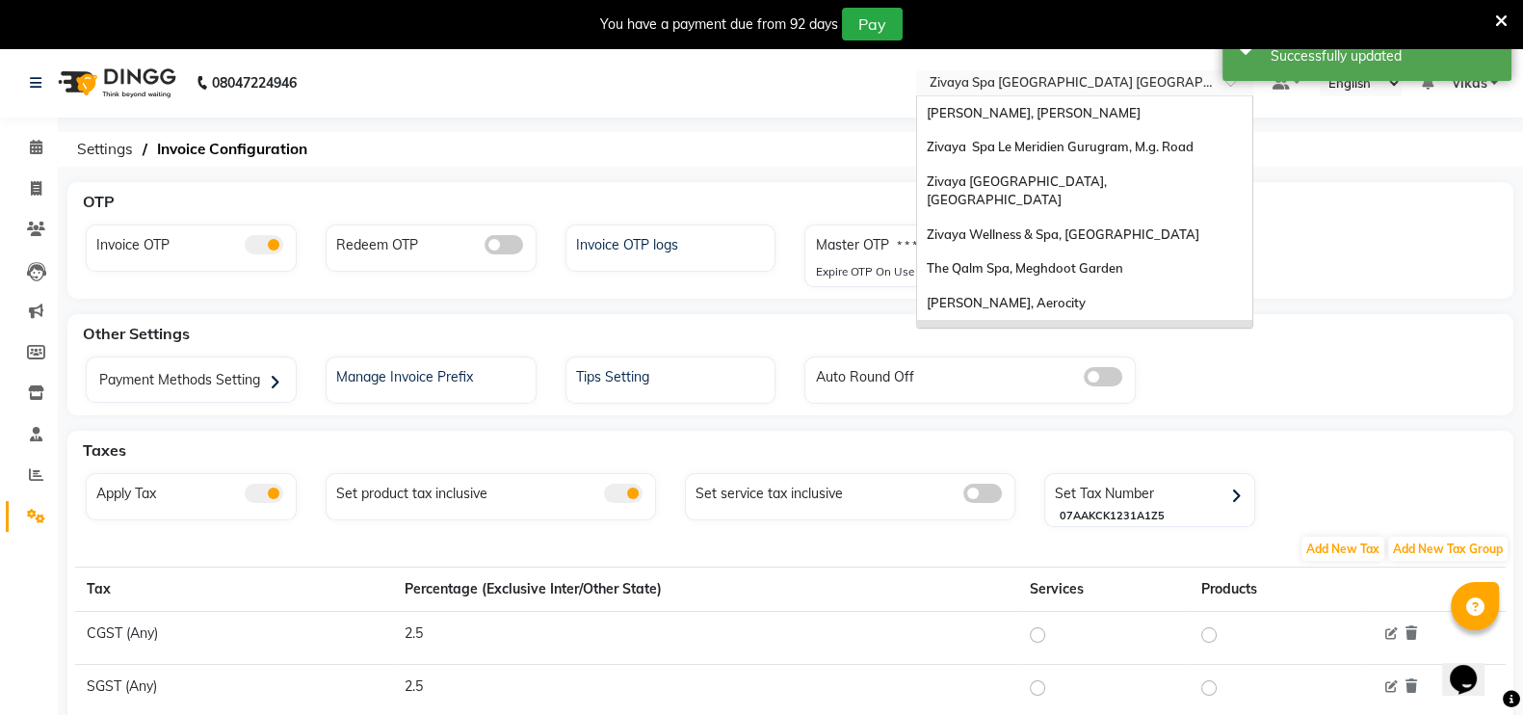
click at [1011, 78] on input "text" at bounding box center [1065, 84] width 279 height 19
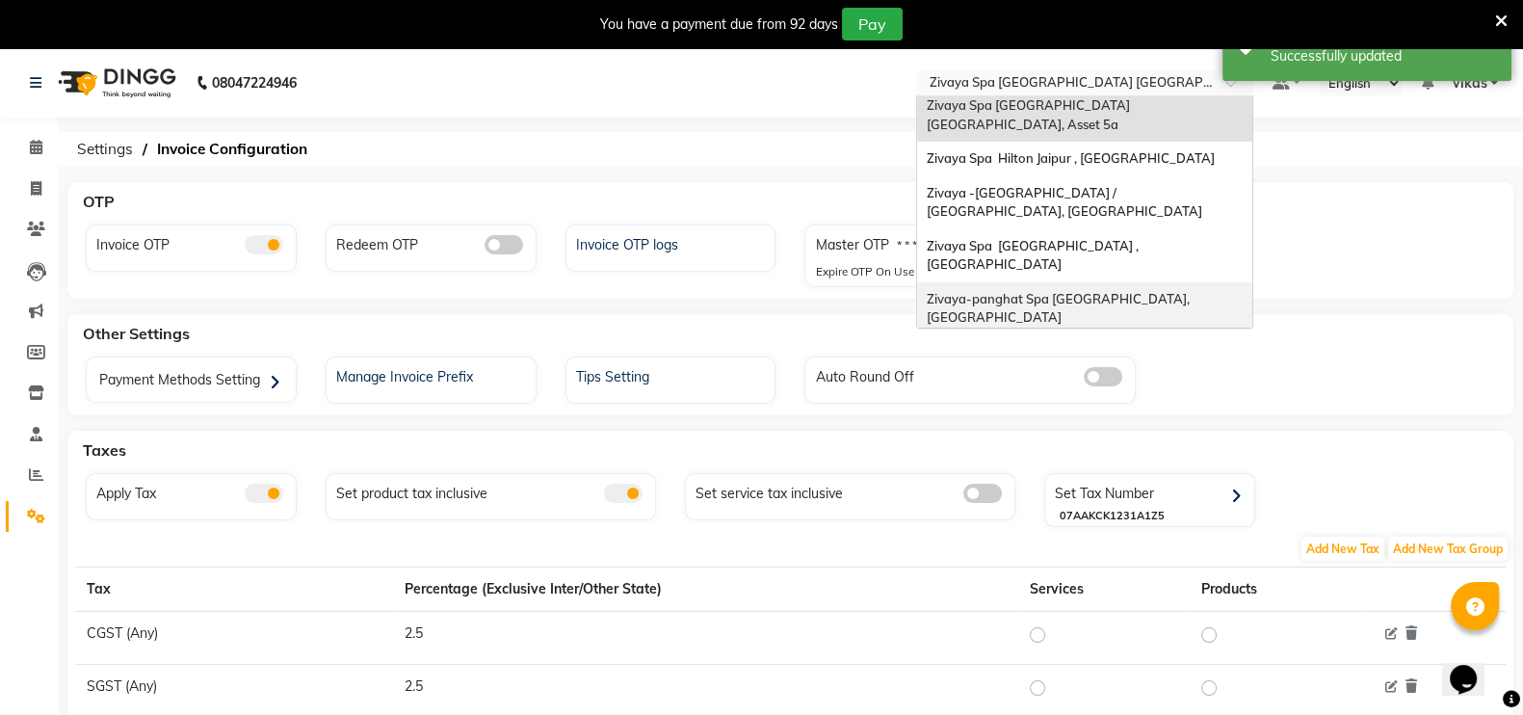
scroll to position [178, 0]
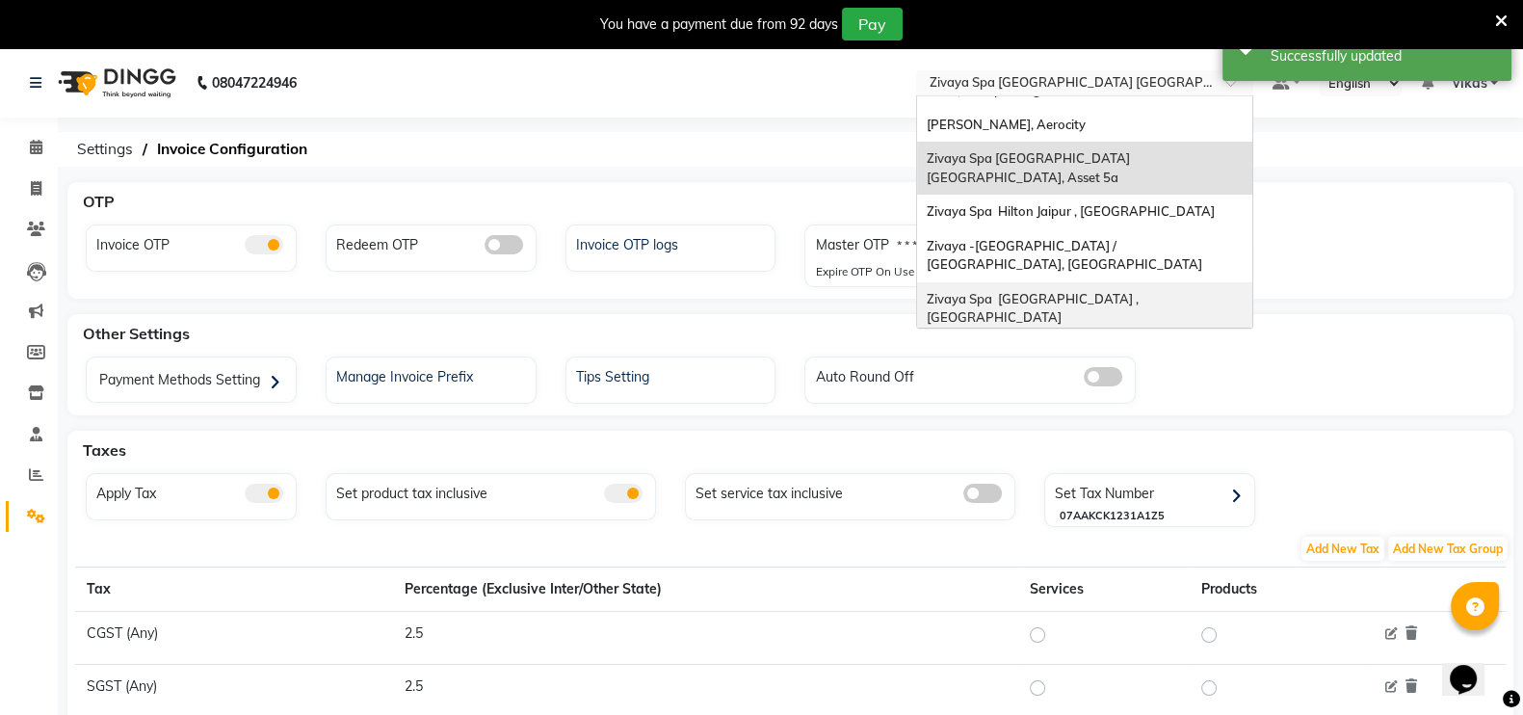
click at [1052, 282] on div "Zivaya Spa [GEOGRAPHIC_DATA] , [GEOGRAPHIC_DATA]" at bounding box center [1084, 308] width 335 height 53
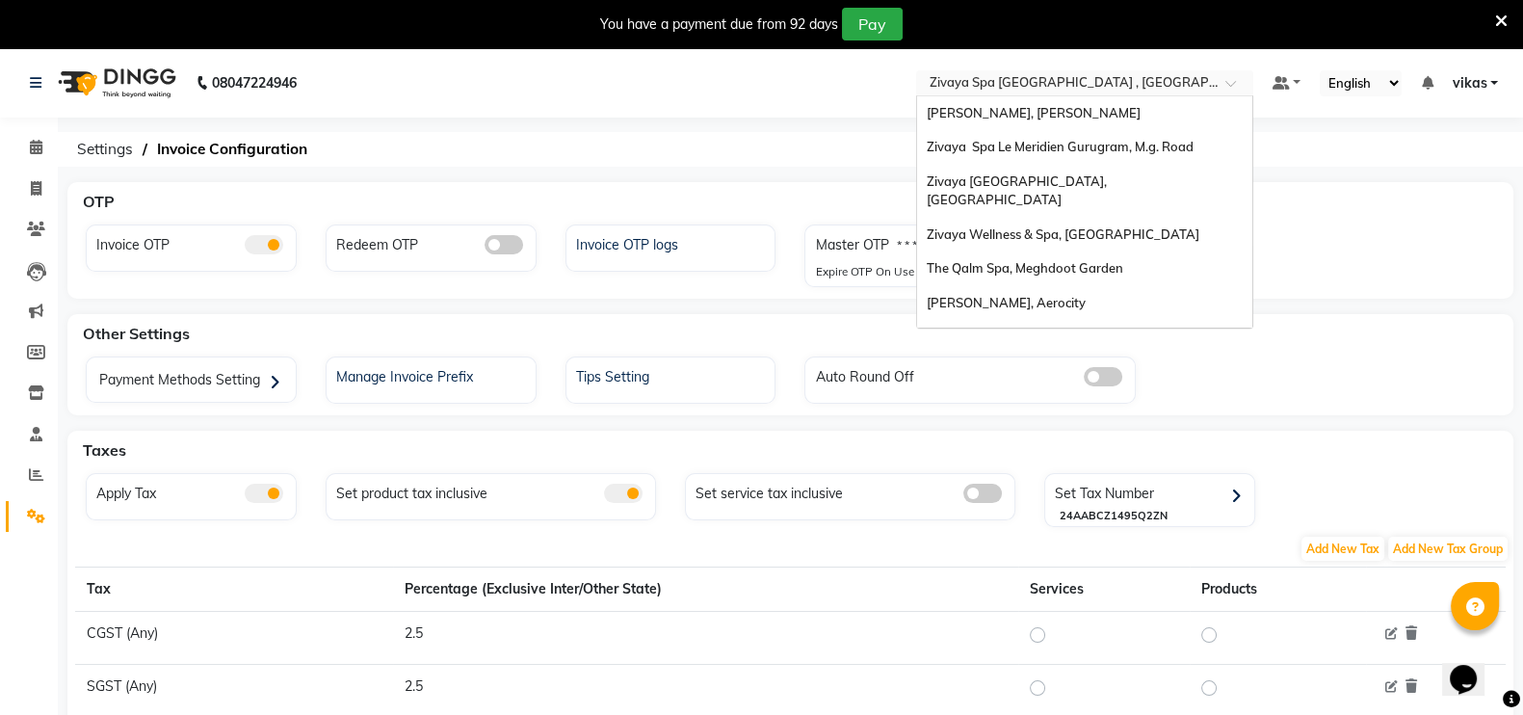
click at [998, 70] on div "Select Location × Zivaya Spa The Ummed Ahmedabad , Hansol" at bounding box center [1084, 83] width 337 height 26
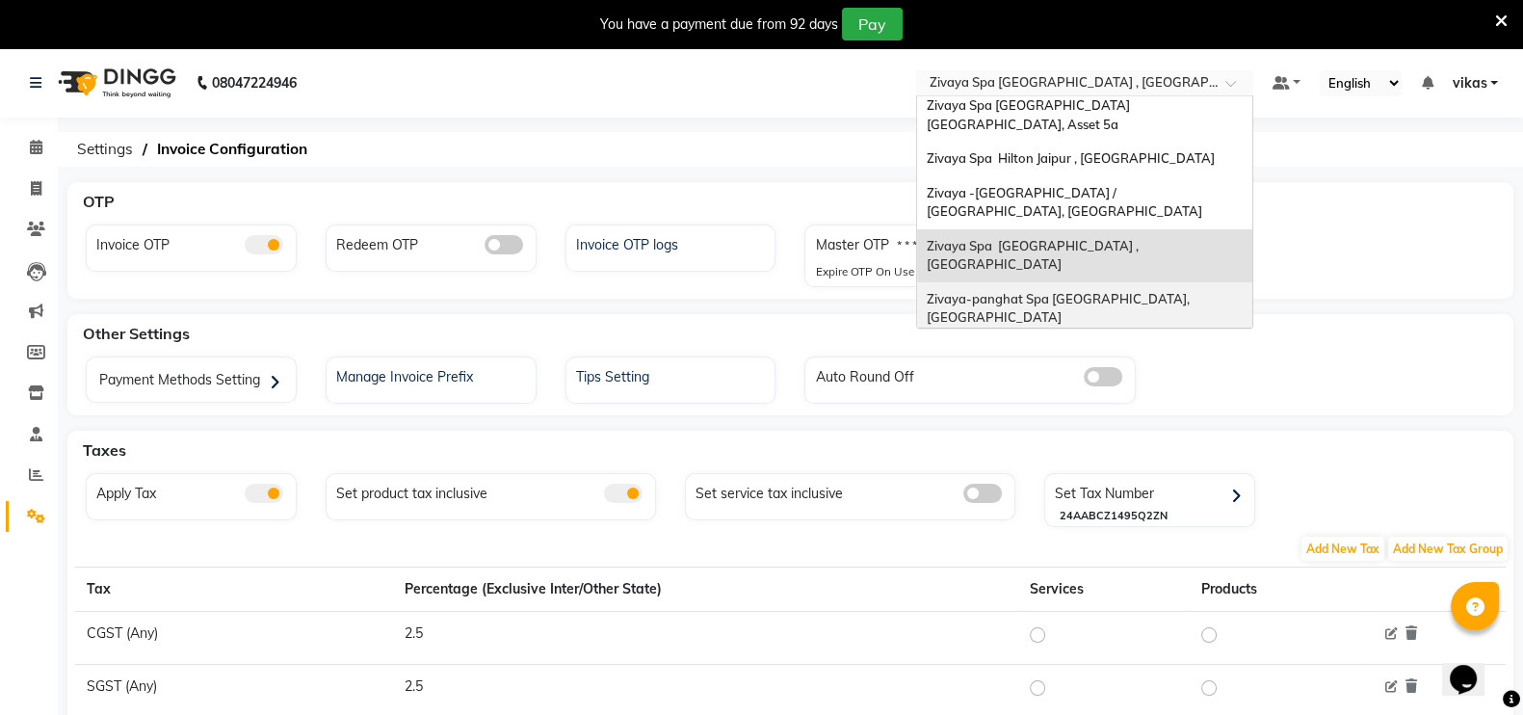
click at [1059, 282] on div "Zivaya-panghat Spa [GEOGRAPHIC_DATA], [GEOGRAPHIC_DATA]" at bounding box center [1084, 308] width 335 height 53
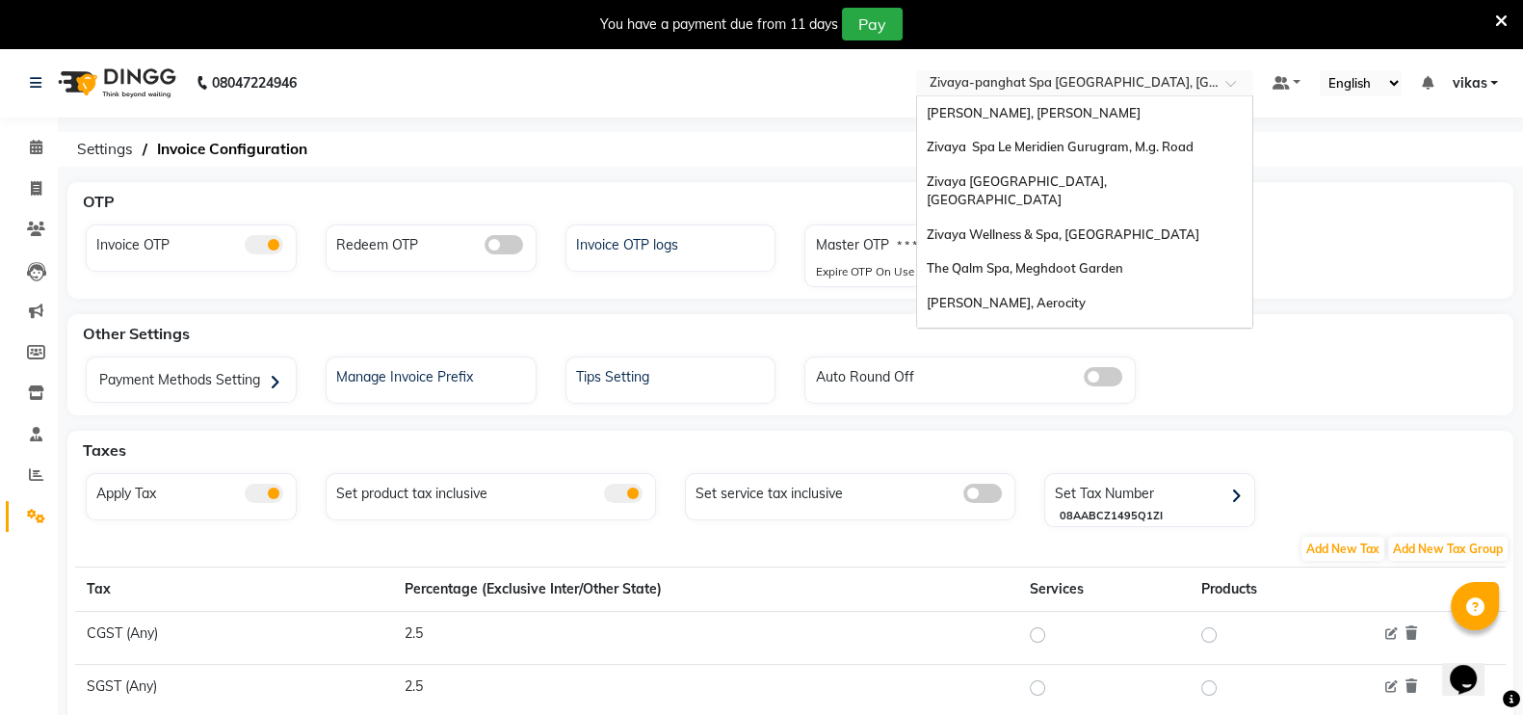
click at [1007, 93] on ng-select "Select Location × Zivaya-panghat Spa Udaipur, Panghat Sayaji Zivaya, Vijay Naga…" at bounding box center [1084, 83] width 337 height 26
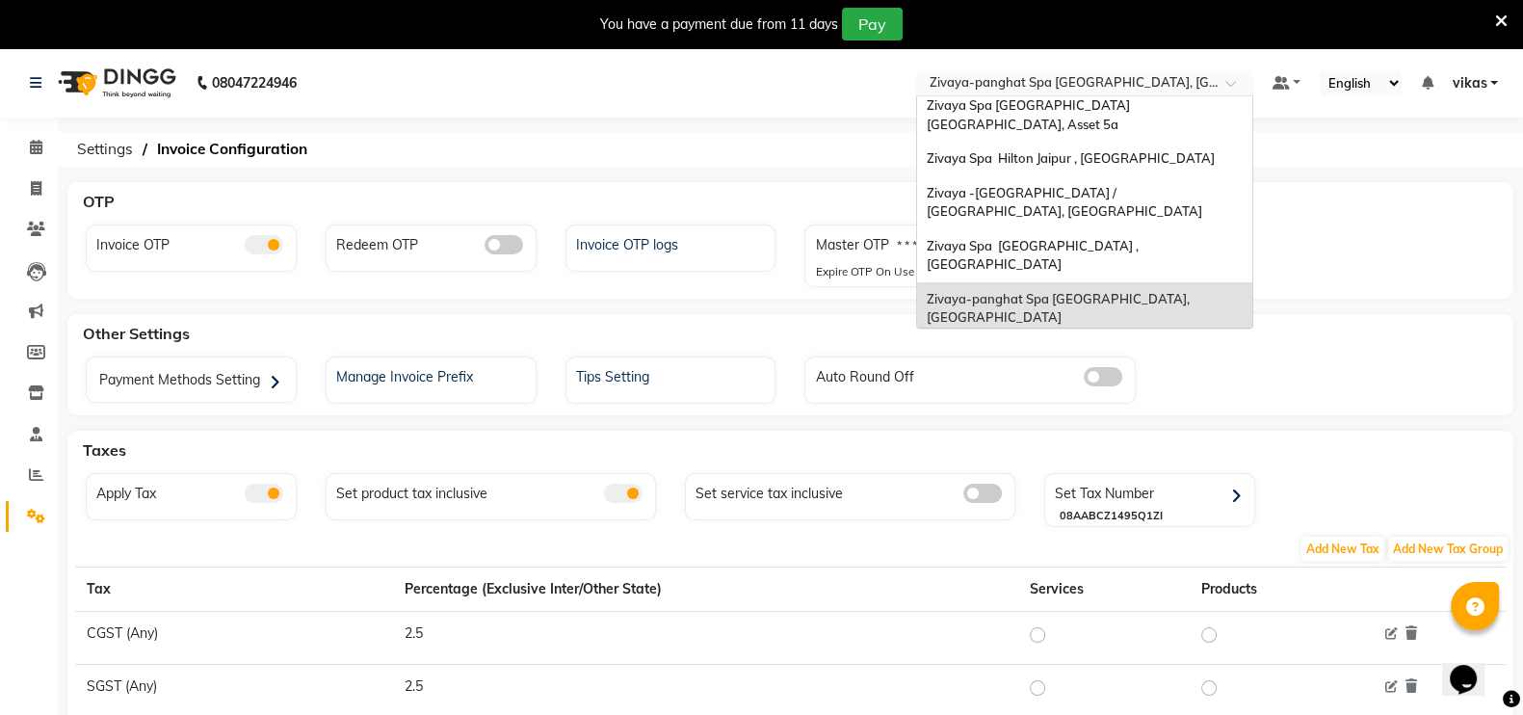
click at [1030, 335] on div "Zivaya Wellness & Spa, [GEOGRAPHIC_DATA]" at bounding box center [1084, 352] width 335 height 35
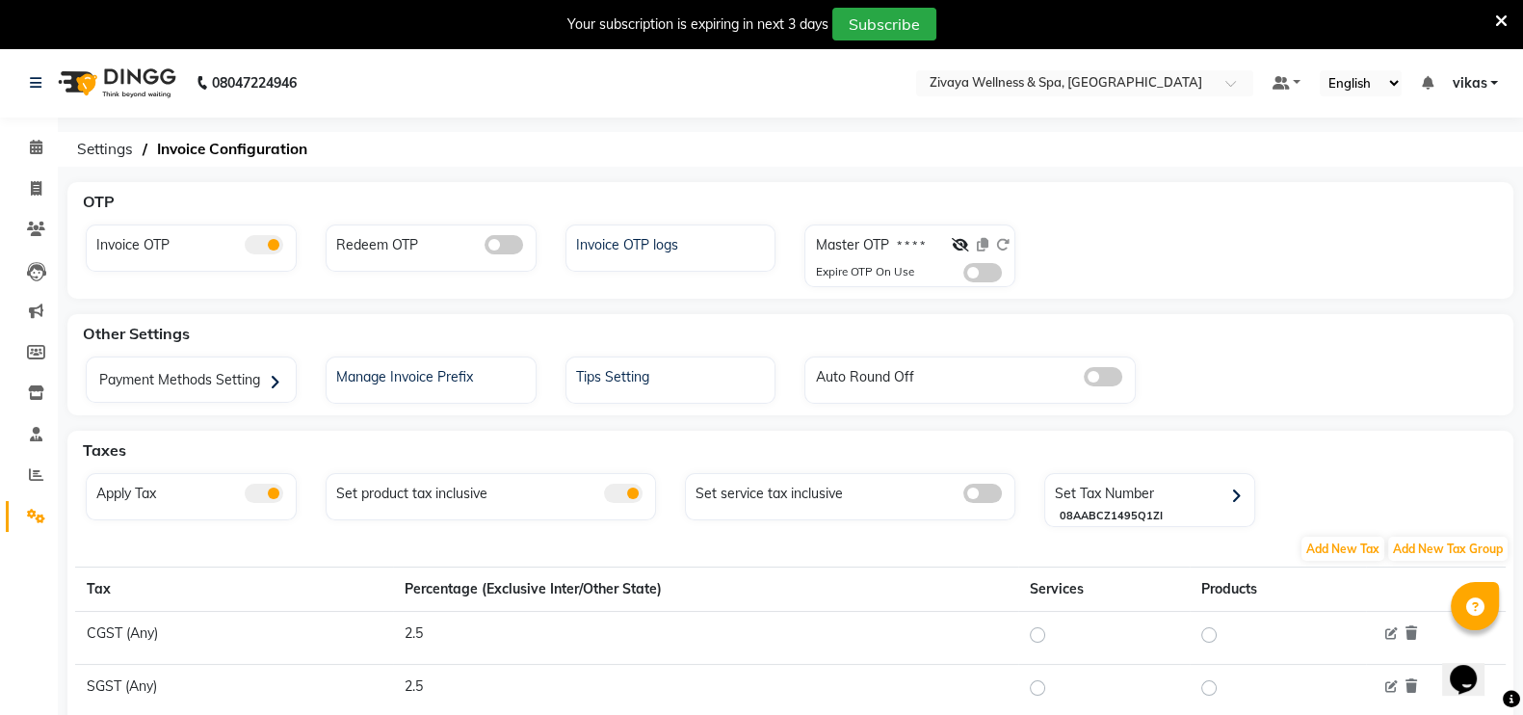
click at [983, 267] on span at bounding box center [982, 272] width 39 height 19
click at [963, 276] on input "checkbox" at bounding box center [963, 276] width 0 height 0
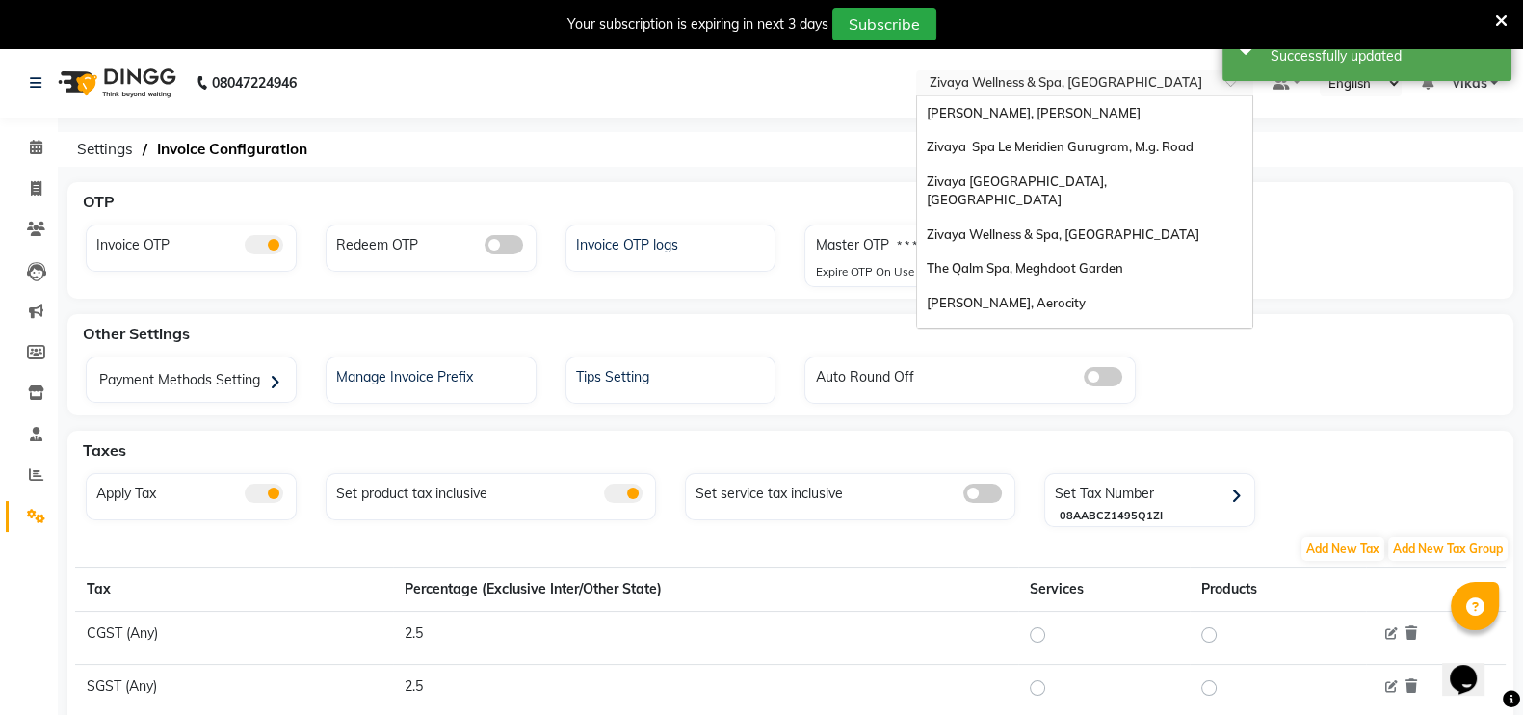
click at [1016, 70] on div "Select Location × Zivaya Wellness & Spa, [GEOGRAPHIC_DATA]" at bounding box center [1084, 83] width 337 height 26
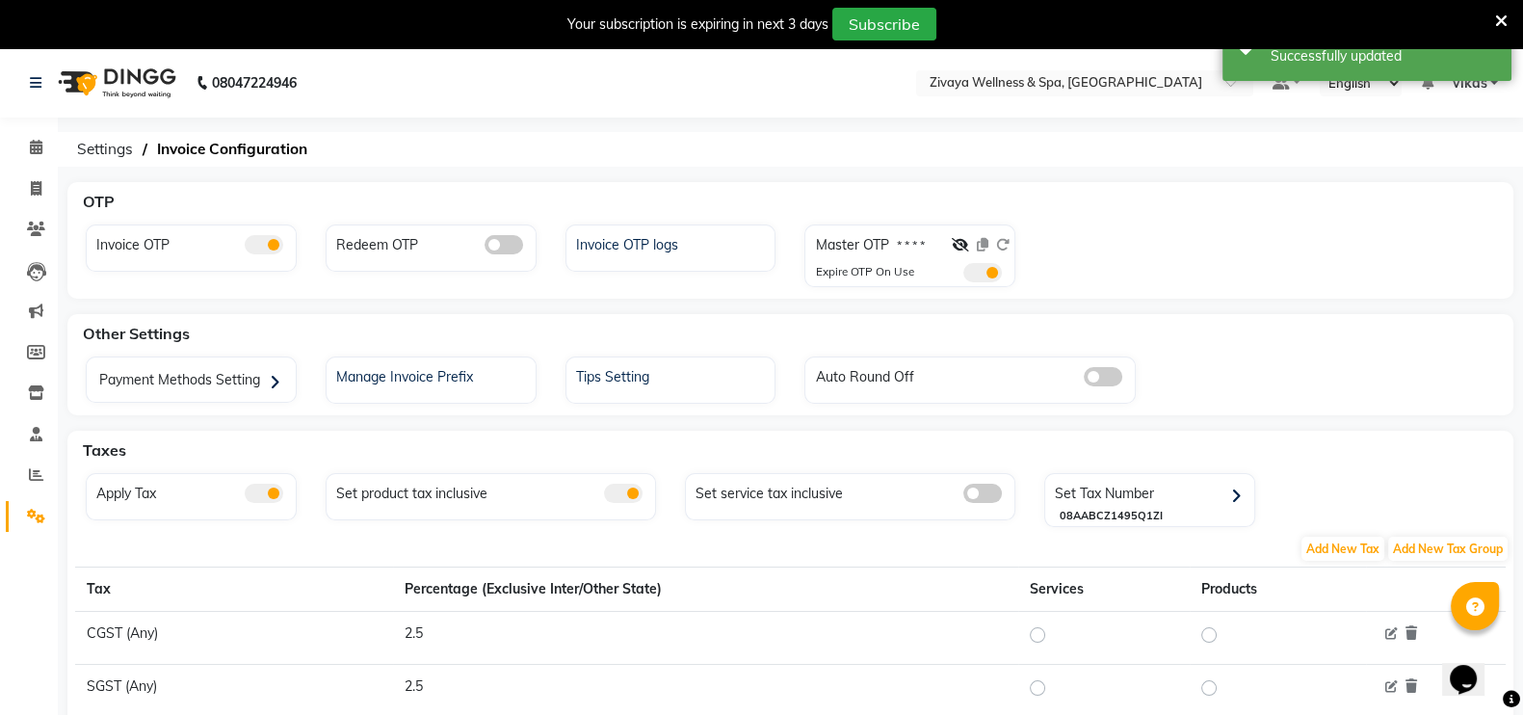
click at [656, 217] on div "OTP" at bounding box center [801, 201] width 1453 height 39
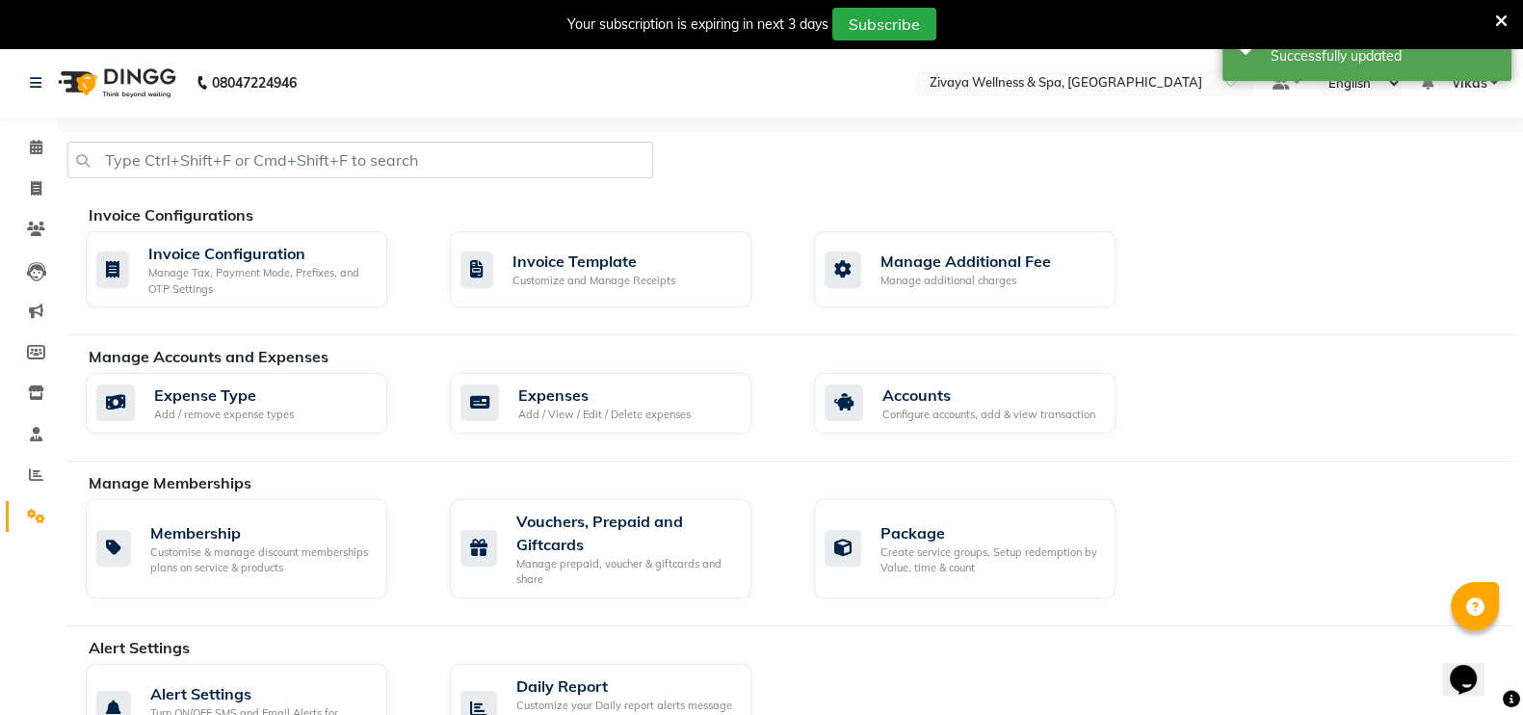
click at [1498, 6] on div "Your subscription is expiring in next 3 days Subscribe" at bounding box center [761, 24] width 1523 height 48
